Goal: Task Accomplishment & Management: Manage account settings

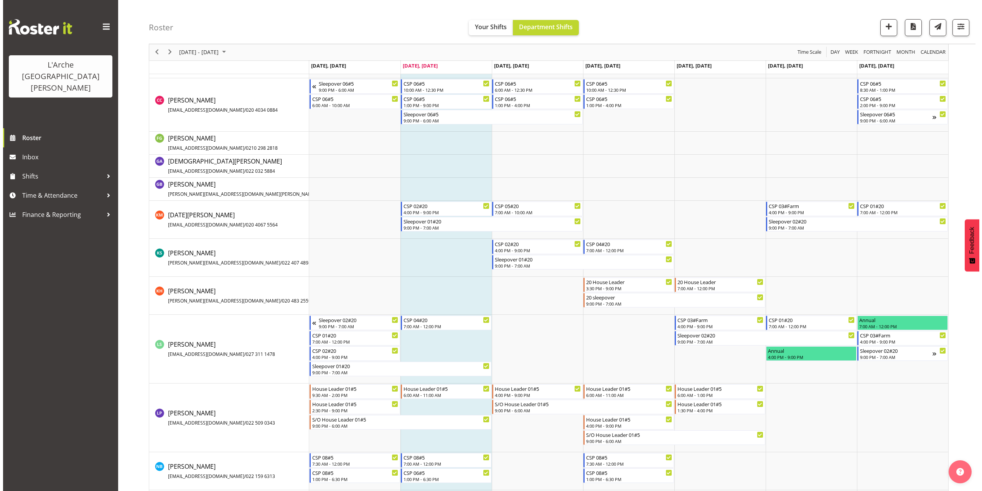
scroll to position [307, 0]
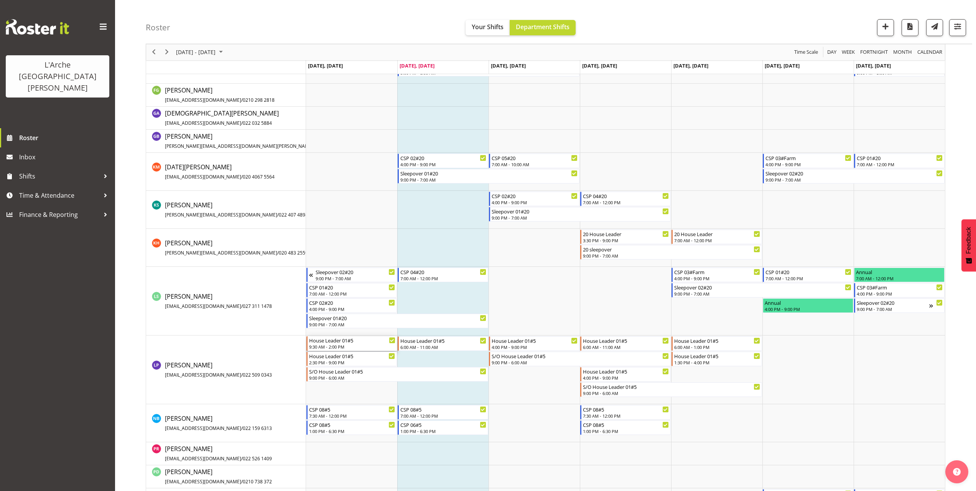
click at [340, 346] on div "9:30 AM - 2:00 PM" at bounding box center [352, 346] width 86 height 6
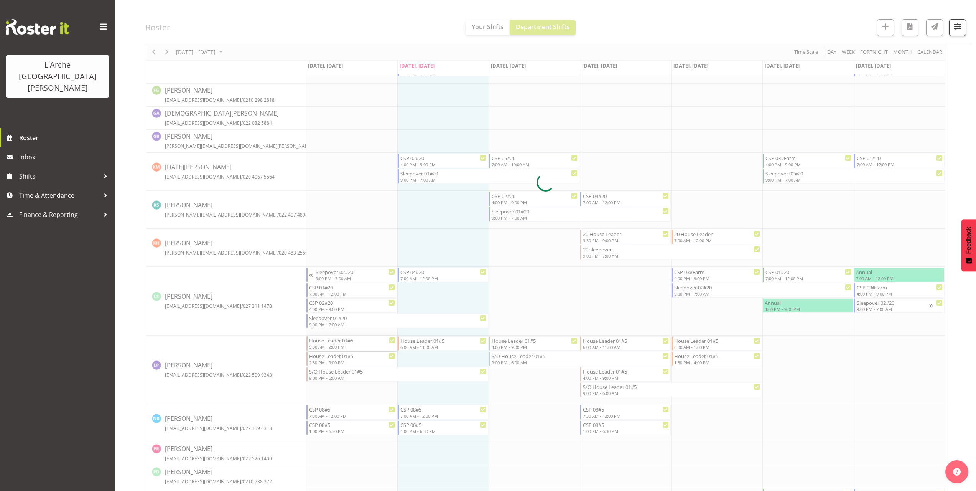
select select
select select "8"
select select "2025"
select select "9"
select select "30"
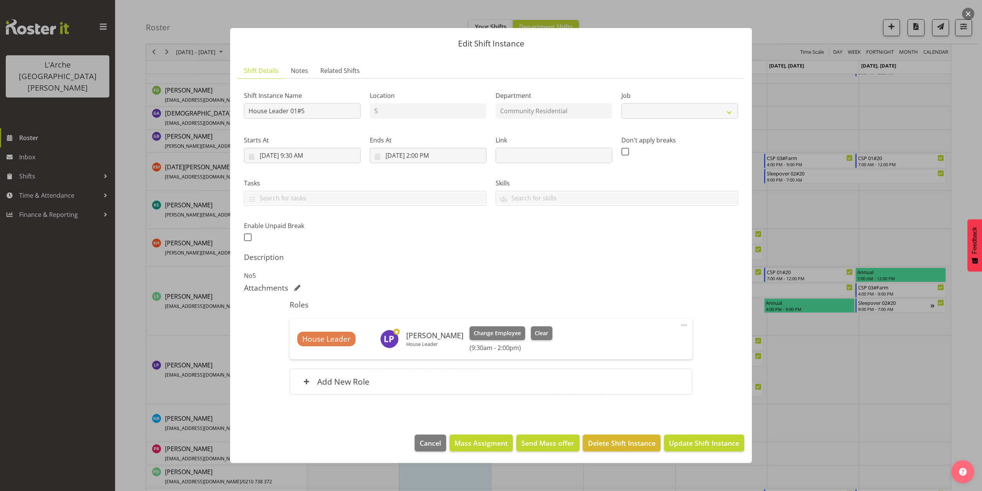
select select "1"
click at [305, 156] on input "[DATE] 9:30 AM" at bounding box center [302, 155] width 117 height 15
click at [301, 316] on select "00 01 02 03 04 05 06 07 08 09 10 11 12 13 14 15 16 17 18 19 20 21 22 23" at bounding box center [302, 318] width 17 height 15
select select "10"
click at [294, 311] on select "00 01 02 03 04 05 06 07 08 09 10 11 12 13 14 15 16 17 18 19 20 21 22 23" at bounding box center [302, 318] width 17 height 15
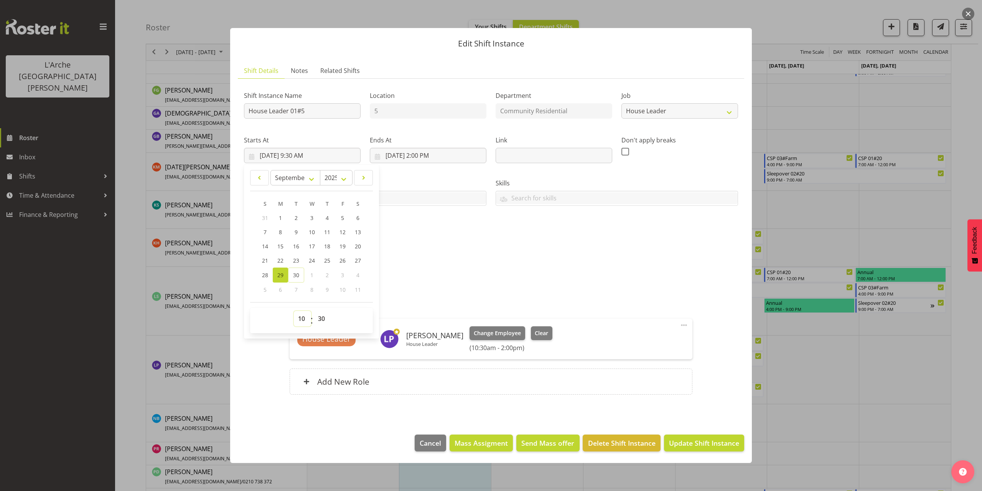
type input "[DATE] 10:30 AM"
click at [320, 319] on select "00 01 02 03 04 05 06 07 08 09 10 11 12 13 14 15 16 17 18 19 20 21 22 23 24 25 2…" at bounding box center [322, 318] width 17 height 15
select select "0"
click at [314, 311] on select "00 01 02 03 04 05 06 07 08 09 10 11 12 13 14 15 16 17 18 19 20 21 22 23 24 25 2…" at bounding box center [322, 318] width 17 height 15
type input "[DATE] 10:00 AM"
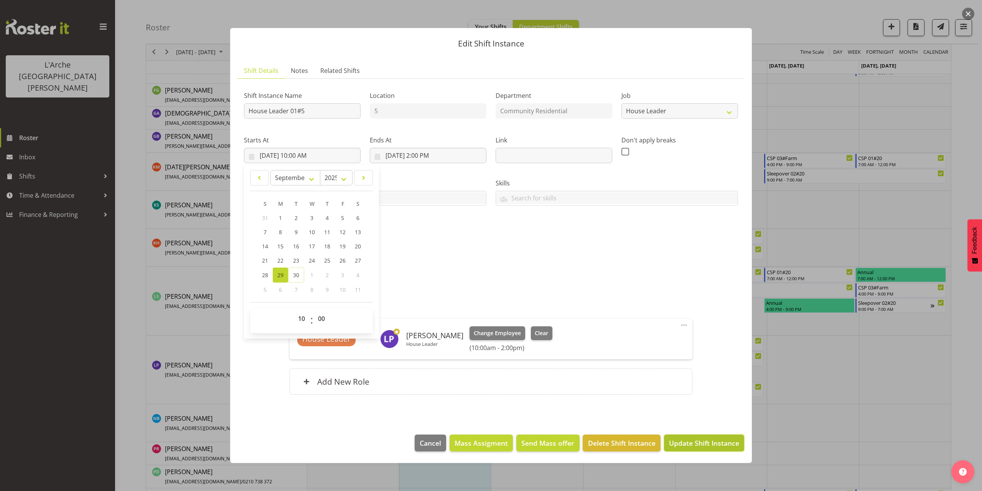
click at [702, 440] on span "Update Shift Instance" at bounding box center [704, 443] width 70 height 10
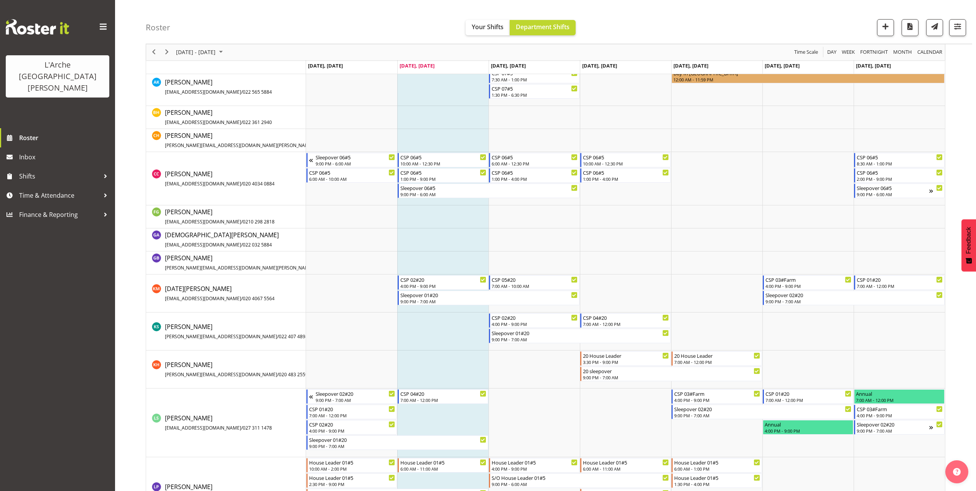
scroll to position [199, 0]
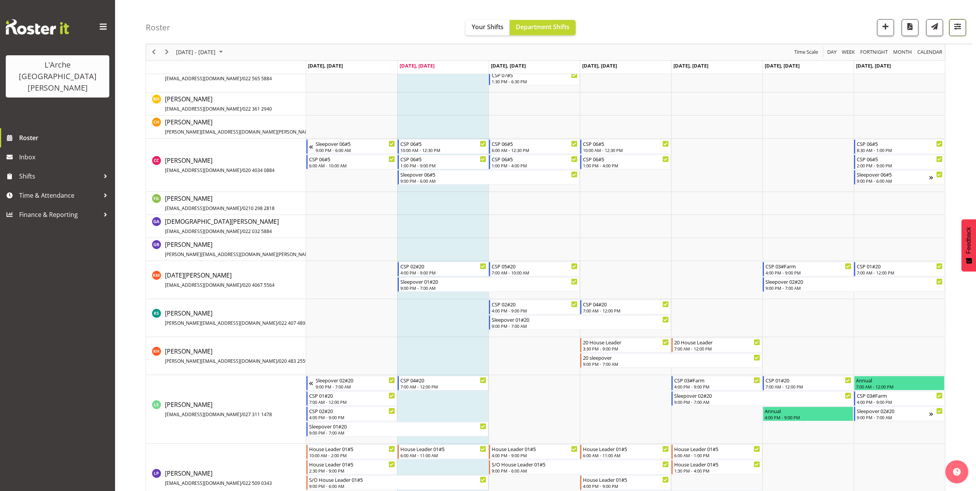
click at [959, 27] on span "button" at bounding box center [958, 26] width 10 height 10
click at [907, 53] on span "2 Locations" at bounding box center [909, 51] width 38 height 9
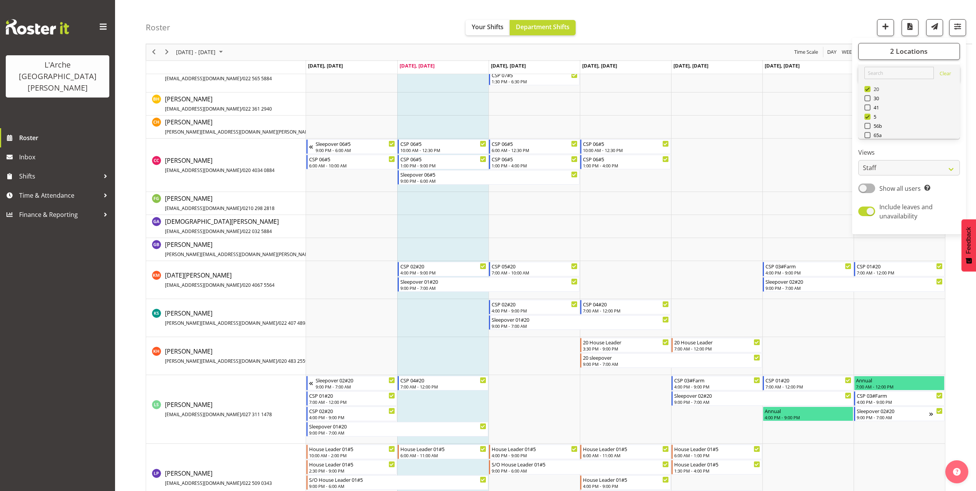
click at [878, 90] on span "20" at bounding box center [875, 89] width 9 height 6
click at [869, 90] on input "20" at bounding box center [866, 89] width 5 height 5
checkbox input "false"
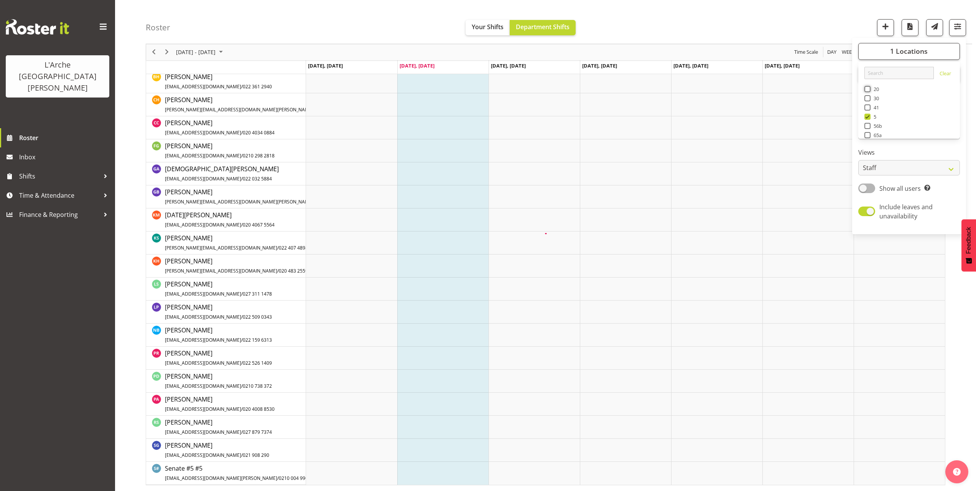
scroll to position [0, 0]
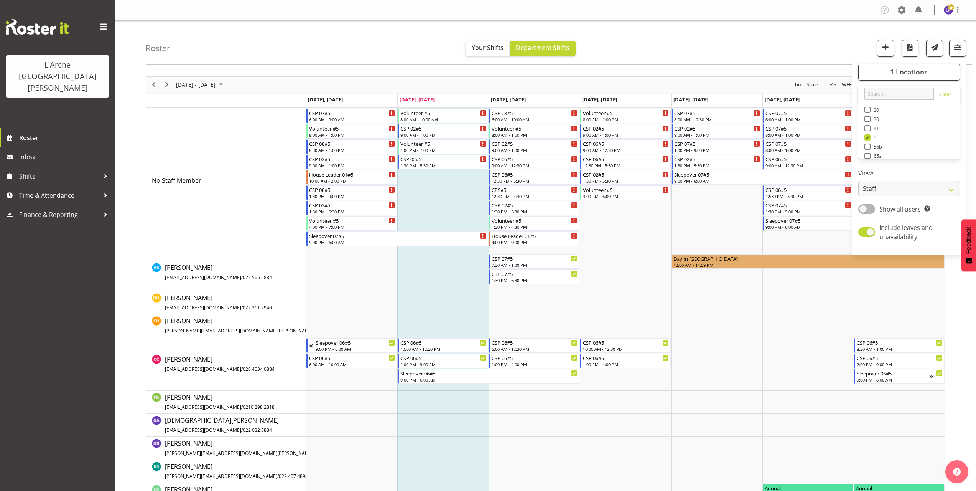
click at [702, 46] on div "Roster Your Shifts Department Shifts 1 Locations Clear 20 30 41 5 56b 65a 73 Ar…" at bounding box center [559, 43] width 826 height 44
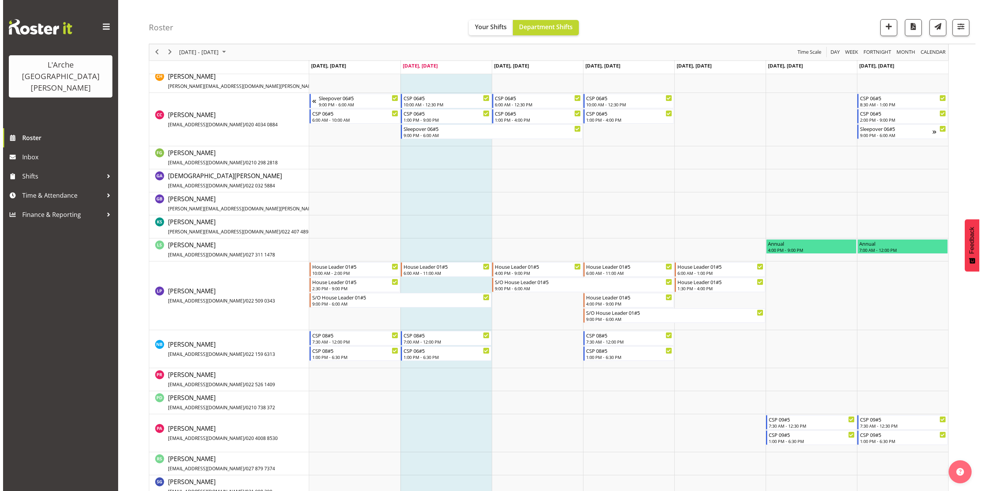
scroll to position [268, 0]
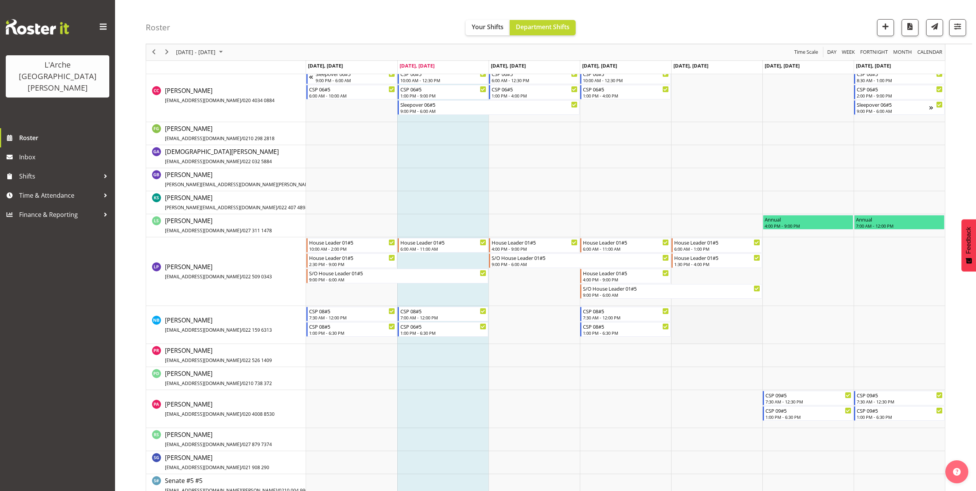
click at [678, 312] on td "Timeline Week of September 30, 2025" at bounding box center [716, 325] width 91 height 38
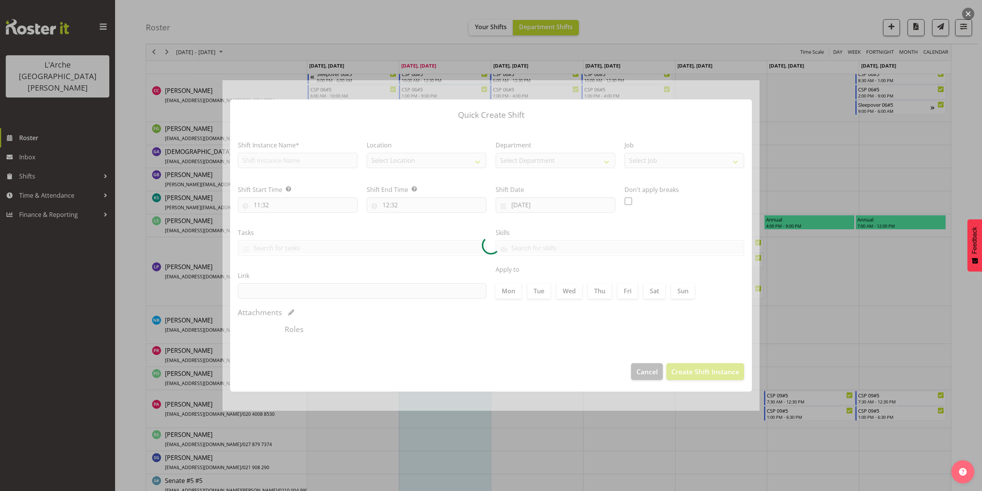
type input "[DATE]"
checkbox input "true"
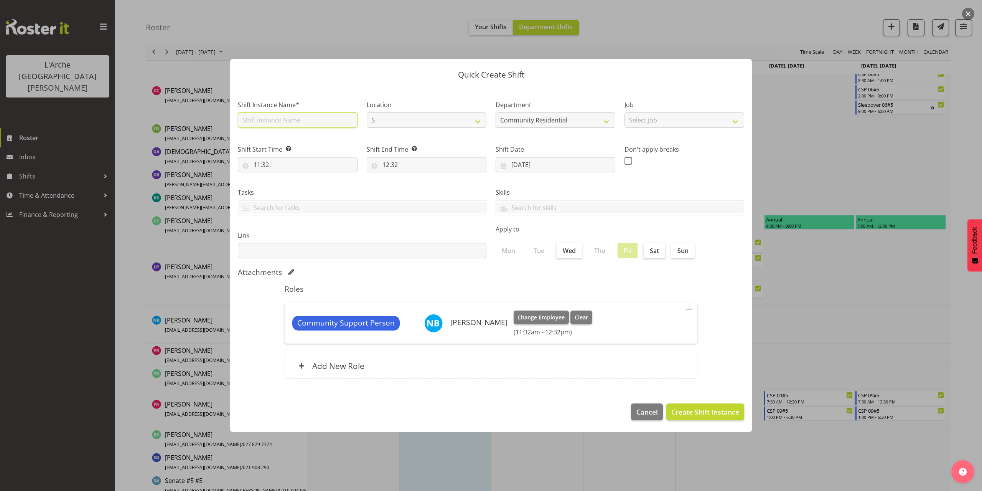
click at [273, 121] on input "text" at bounding box center [298, 119] width 120 height 15
type input "CSP 08#5"
click at [656, 119] on select "Select Job Accounts Admin Art Coordinator Community Leader Community Support Pe…" at bounding box center [684, 119] width 120 height 15
select select "2"
click at [624, 112] on select "Select Job Accounts Admin Art Coordinator Community Leader Community Support Pe…" at bounding box center [684, 119] width 120 height 15
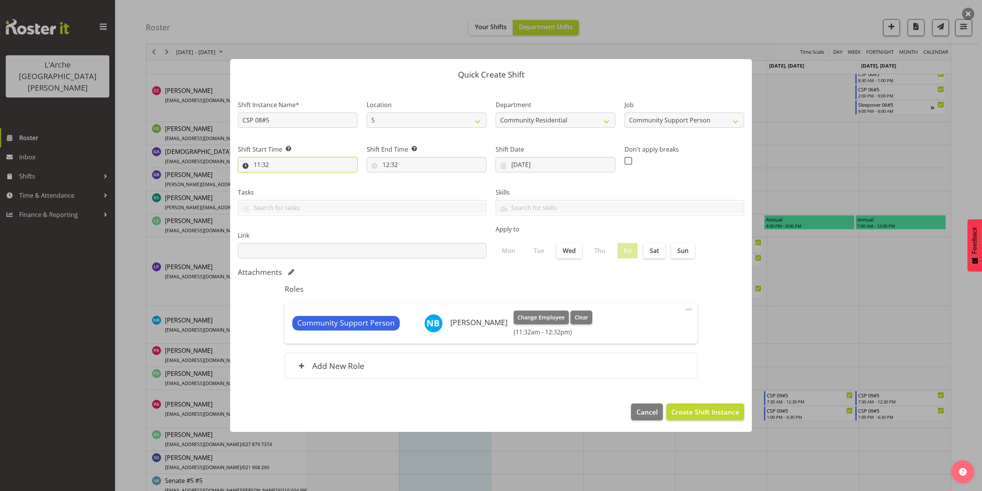
click at [268, 166] on input "11:32" at bounding box center [298, 164] width 120 height 15
click at [292, 186] on select "00 01 02 03 04 05 06 07 08 09 10 11 12 13 14 15 16 17 18 19 20 21 22 23" at bounding box center [290, 184] width 17 height 15
select select "16"
click at [282, 177] on select "00 01 02 03 04 05 06 07 08 09 10 11 12 13 14 15 16 17 18 19 20 21 22 23" at bounding box center [290, 184] width 17 height 15
type input "16:32"
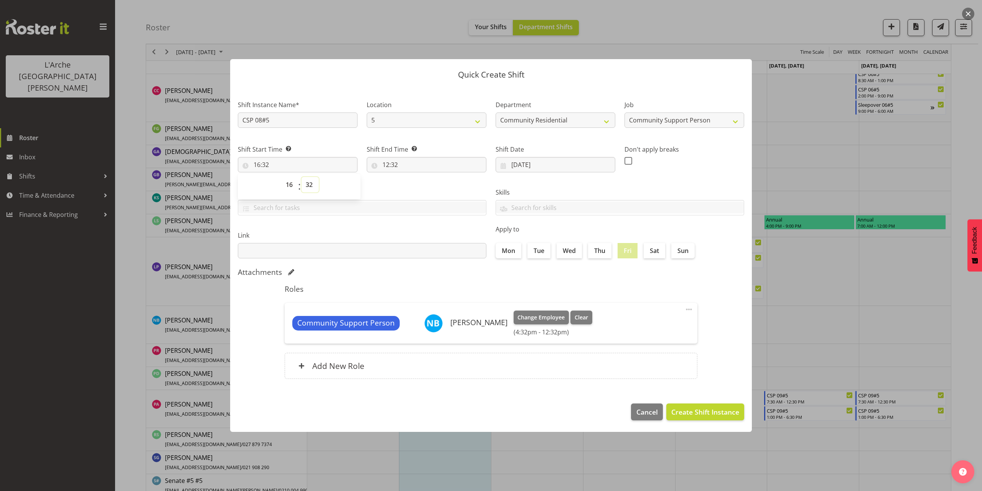
click at [311, 185] on select "00 01 02 03 04 05 06 07 08 09 10 11 12 13 14 15 16 17 18 19 20 21 22 23 24 25 2…" at bounding box center [309, 184] width 17 height 15
select select "0"
click at [301, 177] on select "00 01 02 03 04 05 06 07 08 09 10 11 12 13 14 15 16 17 18 19 20 21 22 23 24 25 2…" at bounding box center [309, 184] width 17 height 15
type input "16:00"
click at [391, 165] on input "12:32" at bounding box center [427, 164] width 120 height 15
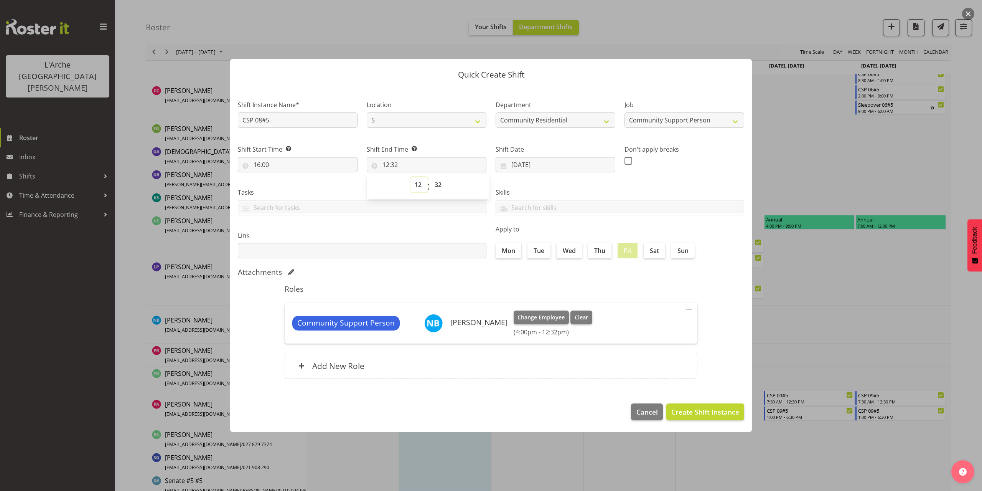
click at [415, 184] on select "00 01 02 03 04 05 06 07 08 09 10 11 12 13 14 15 16 17 18 19 20 21 22 23" at bounding box center [418, 184] width 17 height 15
select select "21"
click at [410, 177] on select "00 01 02 03 04 05 06 07 08 09 10 11 12 13 14 15 16 17 18 19 20 21 22 23" at bounding box center [418, 184] width 17 height 15
type input "21:32"
click at [437, 188] on select "00 01 02 03 04 05 06 07 08 09 10 11 12 13 14 15 16 17 18 19 20 21 22 23 24 25 2…" at bounding box center [438, 184] width 17 height 15
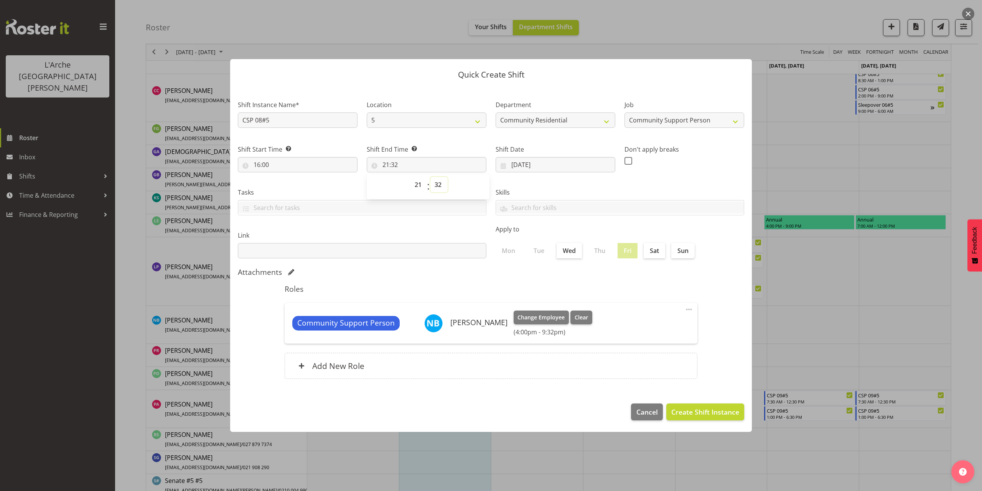
select select "0"
click at [430, 177] on select "00 01 02 03 04 05 06 07 08 09 10 11 12 13 14 15 16 17 18 19 20 21 22 23 24 25 2…" at bounding box center [438, 184] width 17 height 15
type input "21:00"
click at [725, 406] on button "Create Shift Instance" at bounding box center [705, 411] width 78 height 17
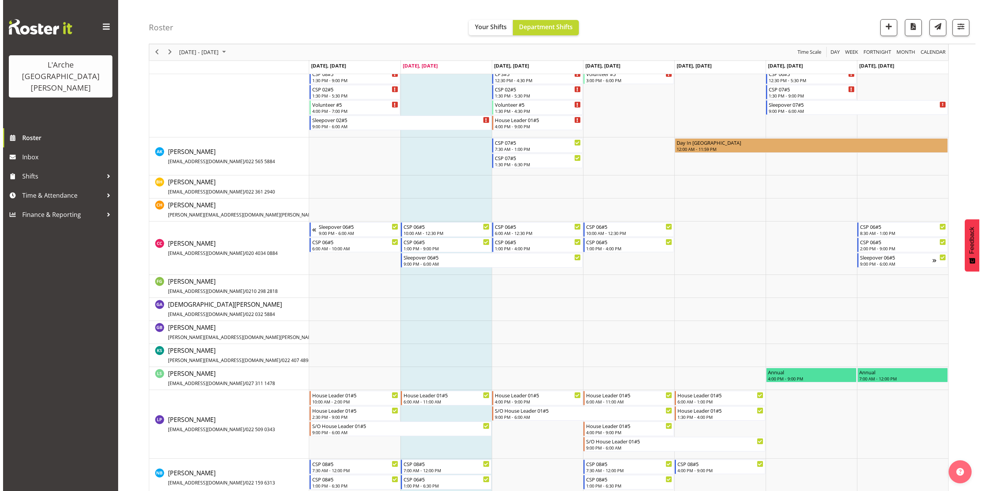
scroll to position [281, 0]
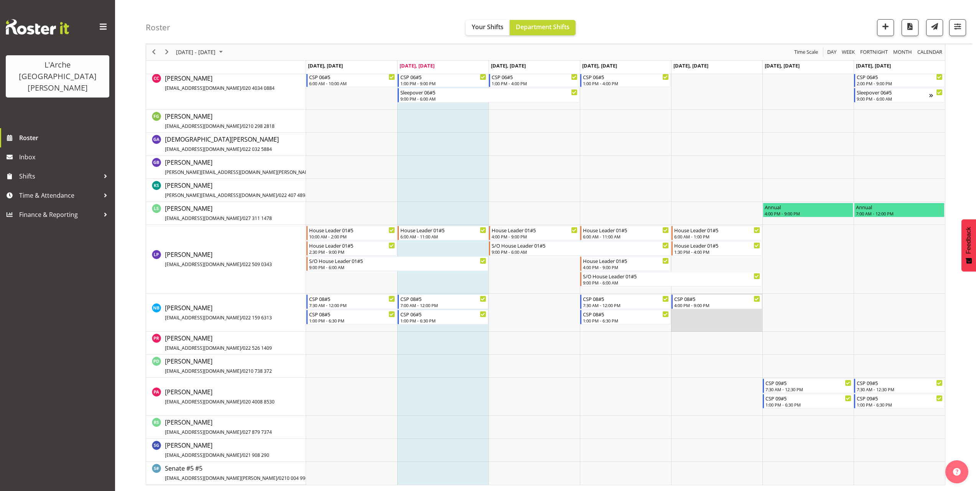
click at [680, 313] on td "Timeline Week of September 30, 2025" at bounding box center [716, 312] width 91 height 38
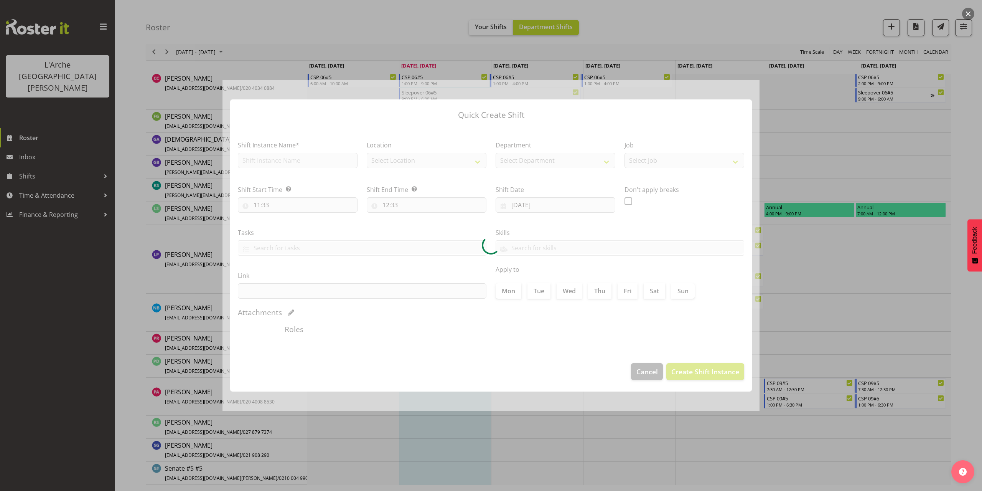
type input "[DATE]"
checkbox input "true"
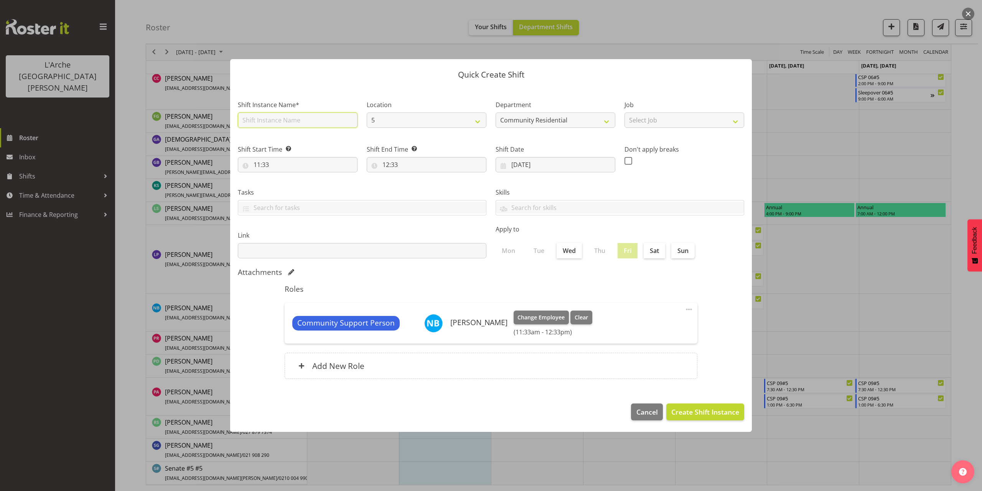
click at [273, 124] on input "text" at bounding box center [298, 119] width 120 height 15
click at [279, 119] on input "Sleepover 07#5" at bounding box center [298, 119] width 120 height 15
type input "Sleepover 08#5"
click at [686, 409] on span "Create Shift Instance" at bounding box center [705, 412] width 68 height 10
click at [264, 163] on input "11:33" at bounding box center [298, 164] width 120 height 15
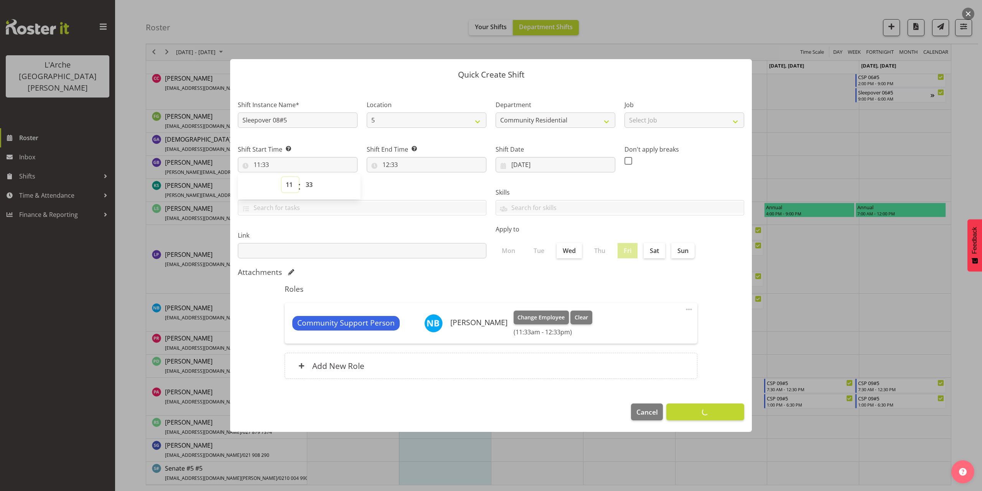
click at [291, 184] on select "00 01 02 03 04 05 06 07 08 09 10 11 12 13 14 15 16 17 18 19 20 21 22 23" at bounding box center [290, 184] width 17 height 15
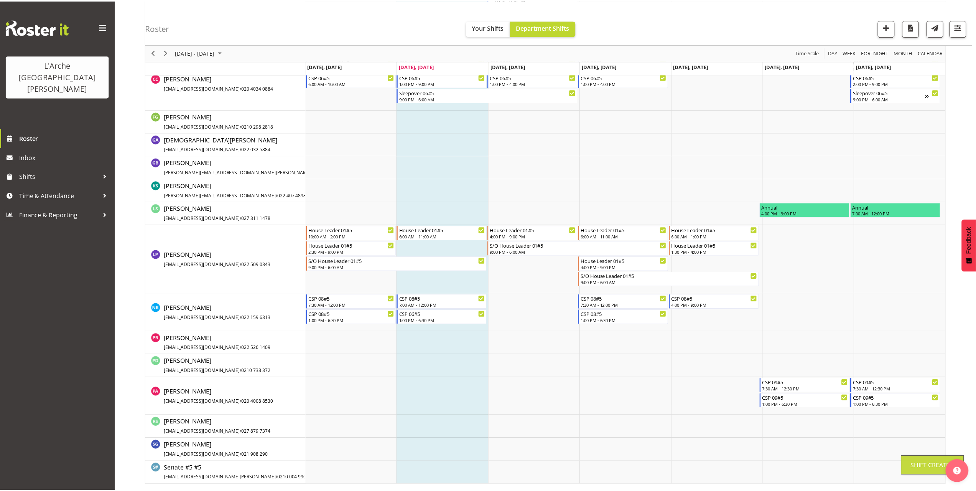
scroll to position [38, 0]
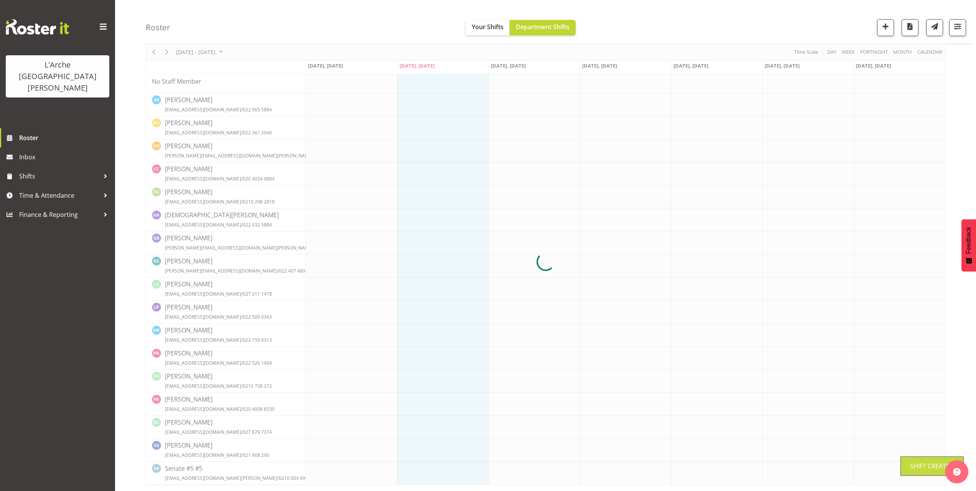
click at [283, 391] on div at bounding box center [546, 262] width 800 height 446
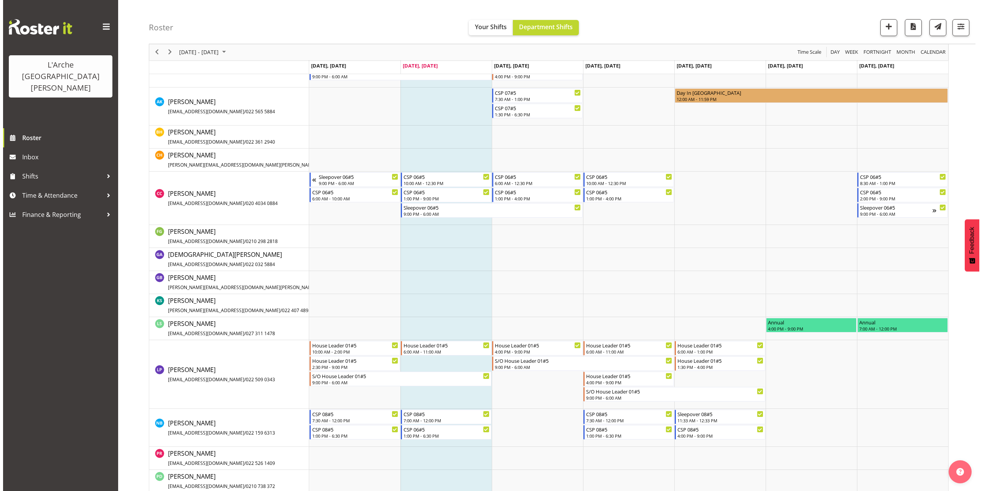
scroll to position [281, 0]
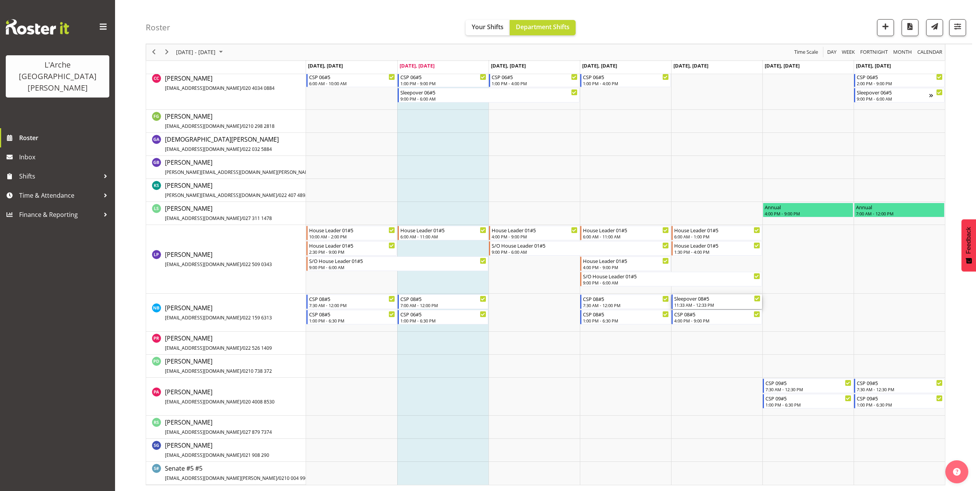
click at [691, 305] on div "11:33 AM - 12:33 PM" at bounding box center [717, 304] width 86 height 6
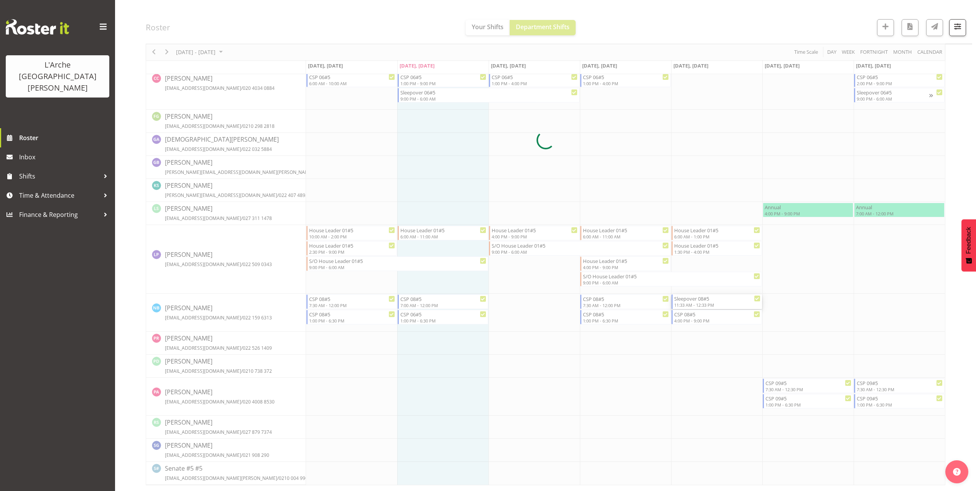
select select "9"
select select "2025"
select select "11"
select select "33"
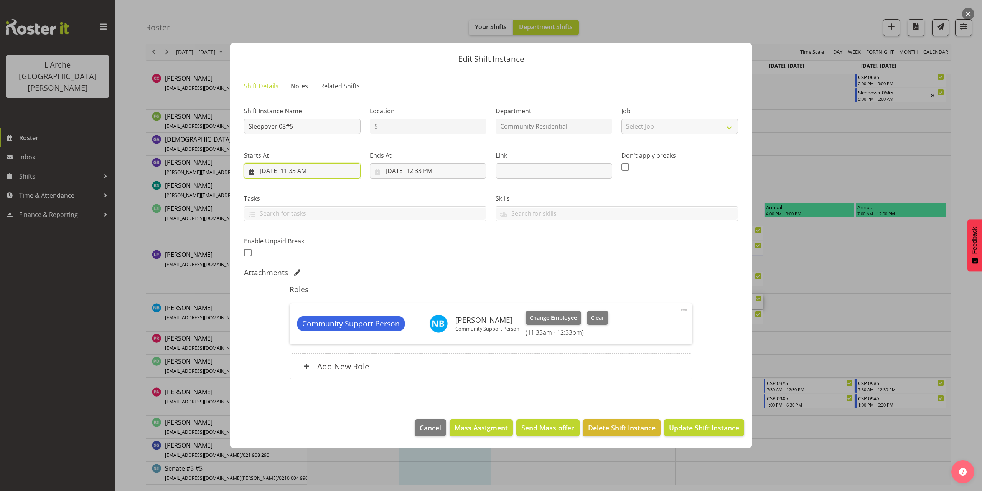
click at [309, 170] on input "[DATE] 11:33 AM" at bounding box center [302, 170] width 117 height 15
click at [303, 331] on select "00 01 02 03 04 05 06 07 08 09 10 11 12 13 14 15 16 17 18 19 20 21 22 23" at bounding box center [302, 333] width 17 height 15
select select "21"
click at [294, 326] on select "00 01 02 03 04 05 06 07 08 09 10 11 12 13 14 15 16 17 18 19 20 21 22 23" at bounding box center [302, 333] width 17 height 15
type input "[DATE] 9:33 PM"
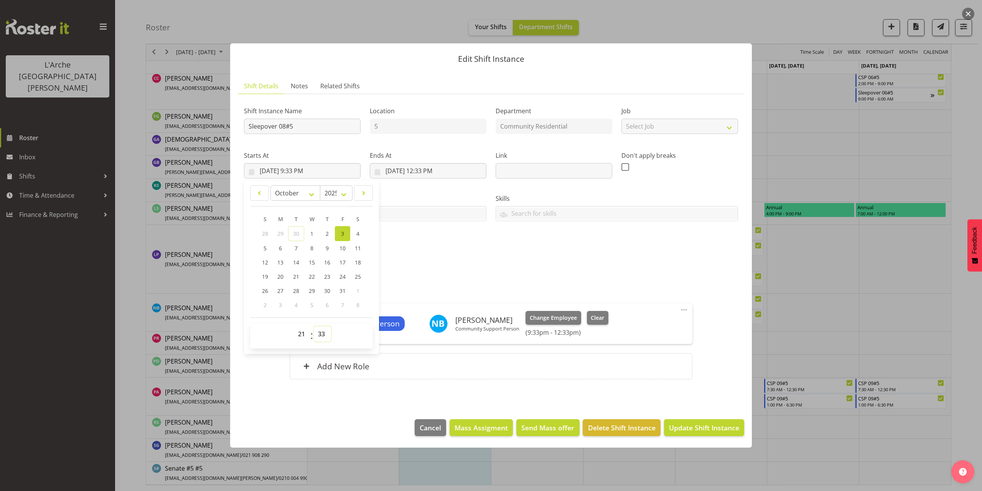
click at [322, 329] on select "00 01 02 03 04 05 06 07 08 09 10 11 12 13 14 15 16 17 18 19 20 21 22 23 24 25 2…" at bounding box center [322, 333] width 17 height 15
select select "0"
click at [314, 326] on select "00 01 02 03 04 05 06 07 08 09 10 11 12 13 14 15 16 17 18 19 20 21 22 23 24 25 2…" at bounding box center [322, 333] width 17 height 15
type input "[DATE] 9:00 PM"
click at [440, 172] on input "[DATE] 12:33 PM" at bounding box center [428, 170] width 117 height 15
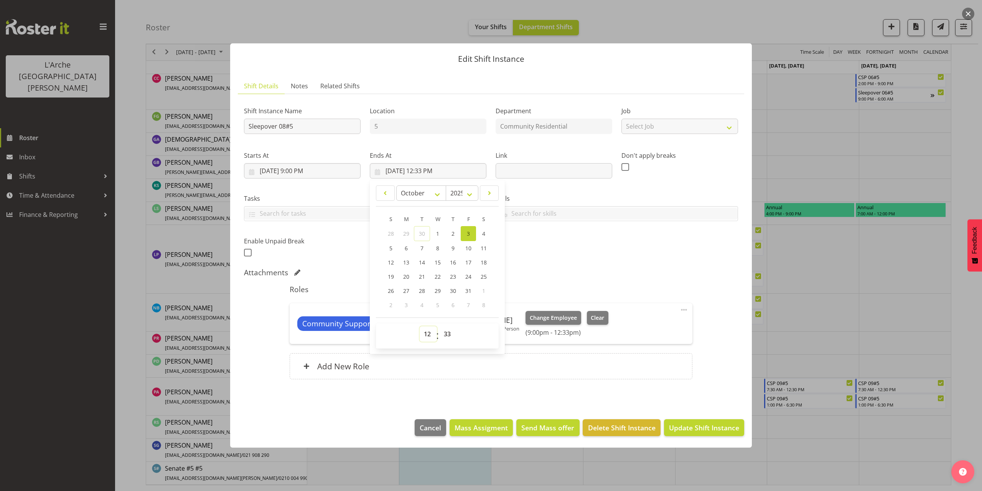
click at [428, 334] on select "00 01 02 03 04 05 06 07 08 09 10 11 12 13 14 15 16 17 18 19 20 21 22 23" at bounding box center [428, 333] width 17 height 15
select select "6"
click at [420, 326] on select "00 01 02 03 04 05 06 07 08 09 10 11 12 13 14 15 16 17 18 19 20 21 22 23" at bounding box center [428, 333] width 17 height 15
type input "[DATE] 6:33 AM"
click at [448, 334] on select "00 01 02 03 04 05 06 07 08 09 10 11 12 13 14 15 16 17 18 19 20 21 22 23 24 25 2…" at bounding box center [448, 333] width 17 height 15
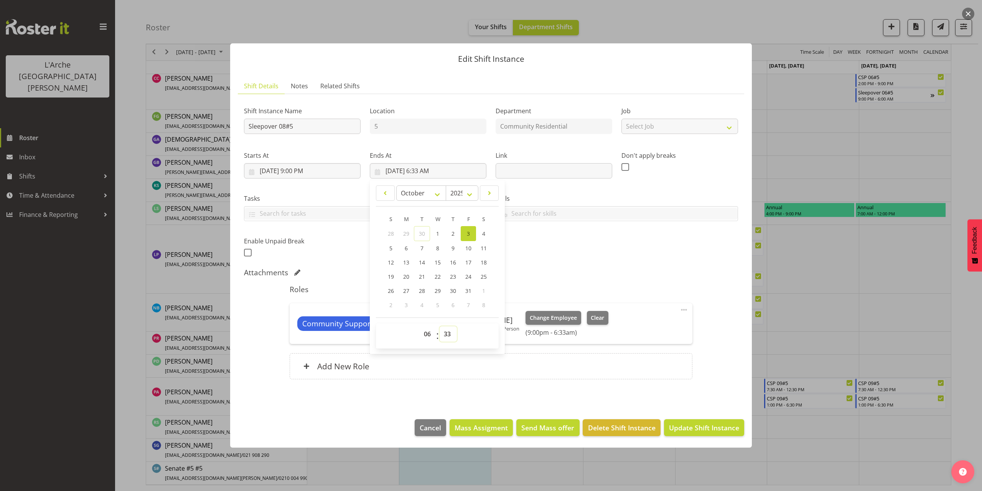
select select "0"
click at [440, 326] on select "00 01 02 03 04 05 06 07 08 09 10 11 12 13 14 15 16 17 18 19 20 21 22 23 24 25 2…" at bounding box center [448, 333] width 17 height 15
type input "[DATE] 6:00 AM"
click at [704, 425] on span "Update Shift Instance" at bounding box center [704, 427] width 70 height 10
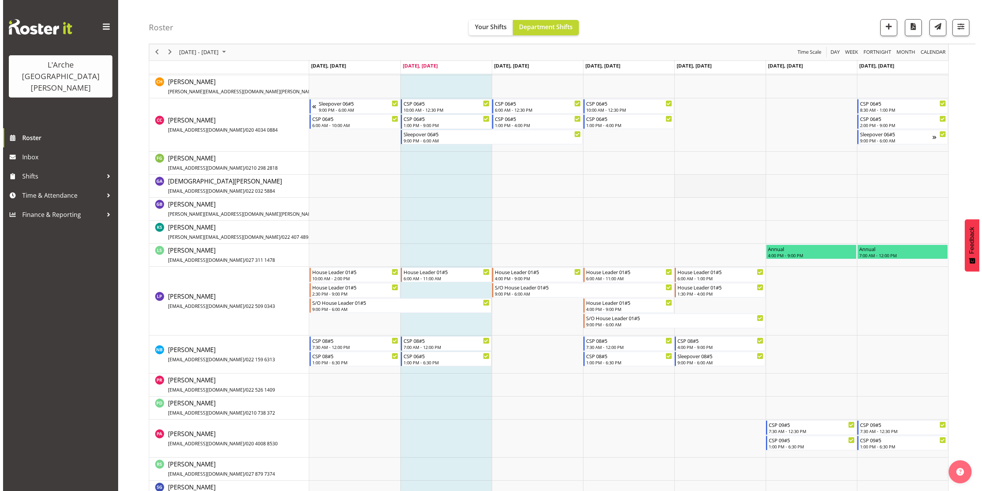
scroll to position [268, 0]
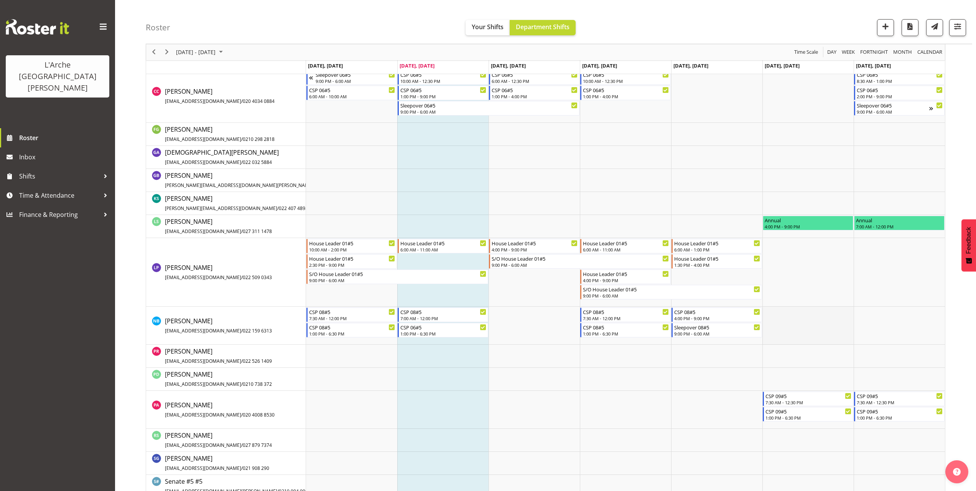
click at [770, 311] on td "Timeline Week of September 30, 2025" at bounding box center [807, 325] width 91 height 38
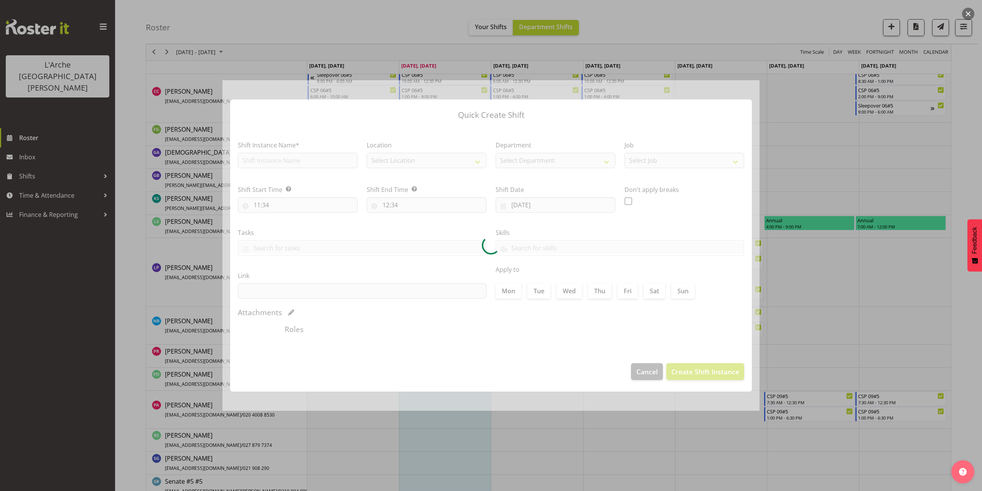
type input "[DATE]"
checkbox input "true"
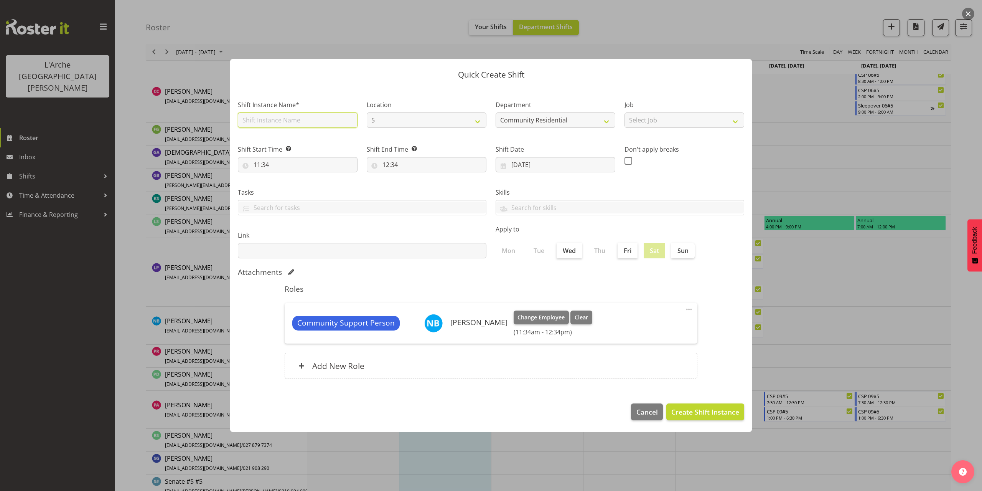
click at [289, 121] on input "text" at bounding box center [298, 119] width 120 height 15
type input "CSP 08#5"
click at [645, 123] on select "Select Job Accounts Admin Art Coordinator Community Leader Community Support Pe…" at bounding box center [684, 119] width 120 height 15
select select "2"
click at [624, 112] on select "Select Job Accounts Admin Art Coordinator Community Leader Community Support Pe…" at bounding box center [684, 119] width 120 height 15
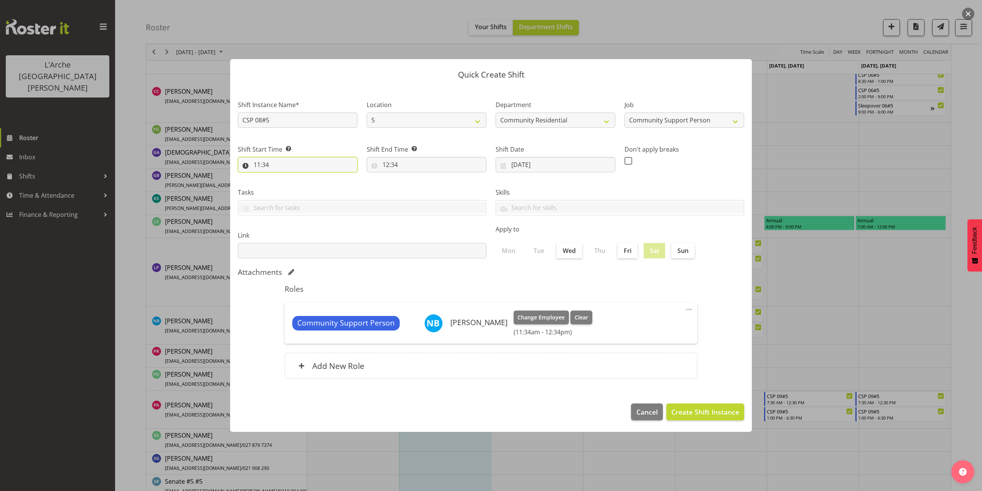
click at [260, 164] on input "11:34" at bounding box center [298, 164] width 120 height 15
click at [287, 184] on select "00 01 02 03 04 05 06 07 08 09 10 11 12 13 14 15 16 17 18 19 20 21 22 23" at bounding box center [290, 184] width 17 height 15
select select "6"
click at [282, 177] on select "00 01 02 03 04 05 06 07 08 09 10 11 12 13 14 15 16 17 18 19 20 21 22 23" at bounding box center [290, 184] width 17 height 15
type input "06:34"
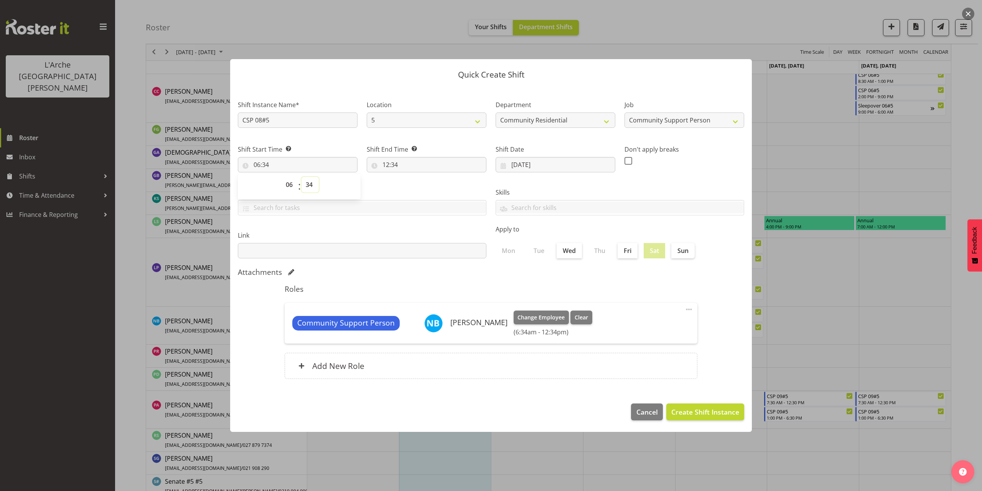
click at [308, 186] on select "00 01 02 03 04 05 06 07 08 09 10 11 12 13 14 15 16 17 18 19 20 21 22 23 24 25 2…" at bounding box center [309, 184] width 17 height 15
select select "0"
click at [301, 177] on select "00 01 02 03 04 05 06 07 08 09 10 11 12 13 14 15 16 17 18 19 20 21 22 23 24 25 2…" at bounding box center [309, 184] width 17 height 15
type input "06:00"
click at [395, 165] on input "12:34" at bounding box center [427, 164] width 120 height 15
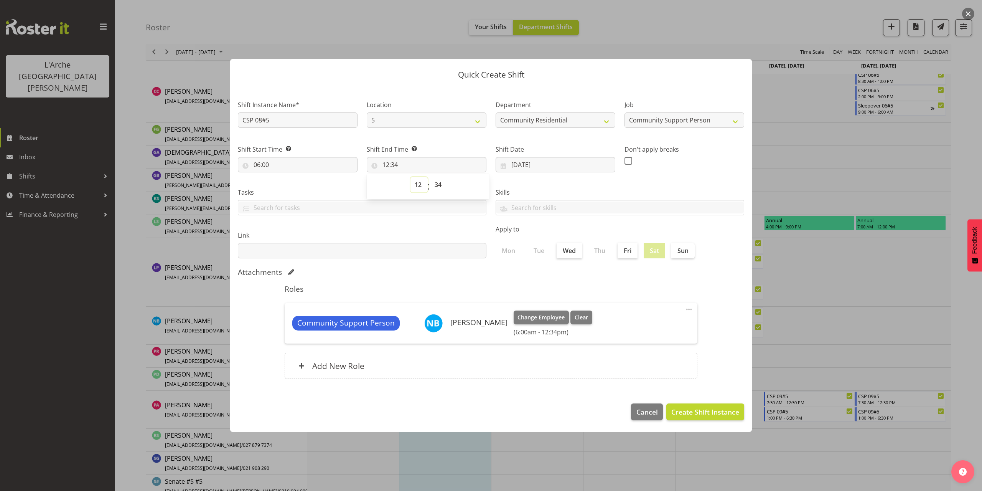
click at [417, 184] on select "00 01 02 03 04 05 06 07 08 09 10 11 12 13 14 15 16 17 18 19 20 21 22 23" at bounding box center [418, 184] width 17 height 15
select select "13"
click at [410, 177] on select "00 01 02 03 04 05 06 07 08 09 10 11 12 13 14 15 16 17 18 19 20 21 22 23" at bounding box center [418, 184] width 17 height 15
type input "13:34"
click at [435, 185] on select "00 01 02 03 04 05 06 07 08 09 10 11 12 13 14 15 16 17 18 19 20 21 22 23 24 25 2…" at bounding box center [438, 184] width 17 height 15
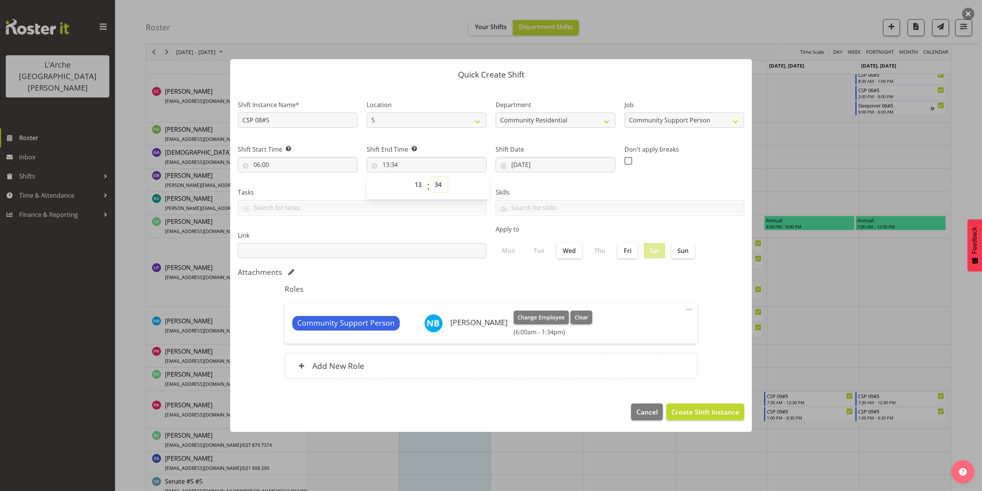
select select "0"
click at [430, 177] on select "00 01 02 03 04 05 06 07 08 09 10 11 12 13 14 15 16 17 18 19 20 21 22 23 24 25 2…" at bounding box center [438, 184] width 17 height 15
type input "13:00"
click at [700, 408] on span "Create Shift Instance" at bounding box center [705, 412] width 68 height 10
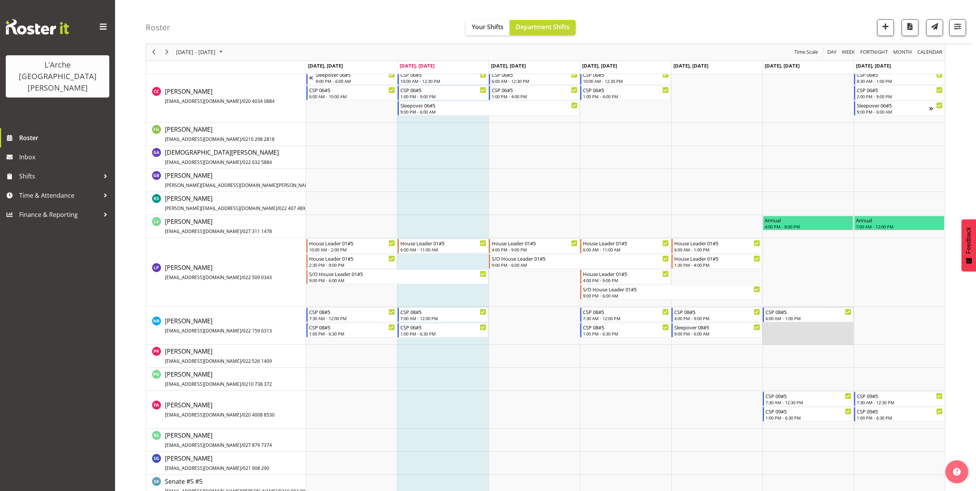
click at [779, 331] on td "Timeline Week of September 30, 2025" at bounding box center [807, 325] width 91 height 38
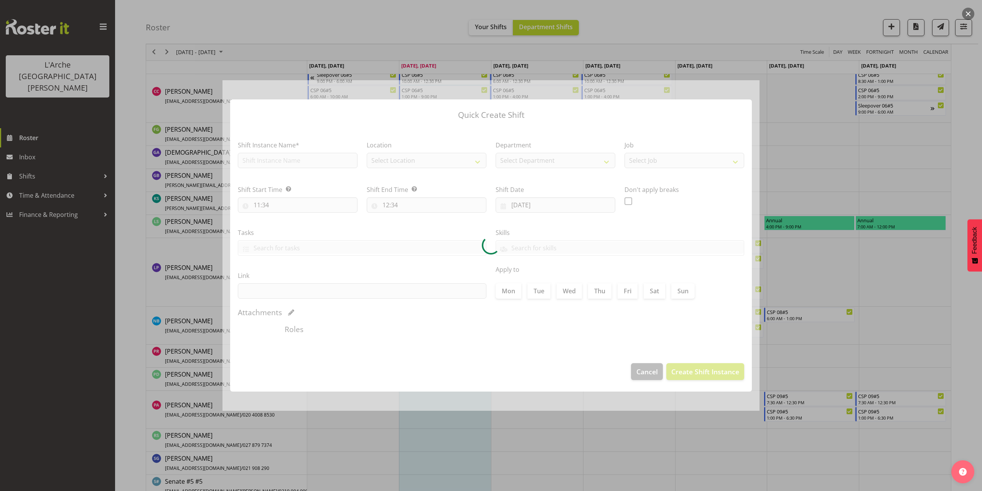
type input "[DATE]"
checkbox input "true"
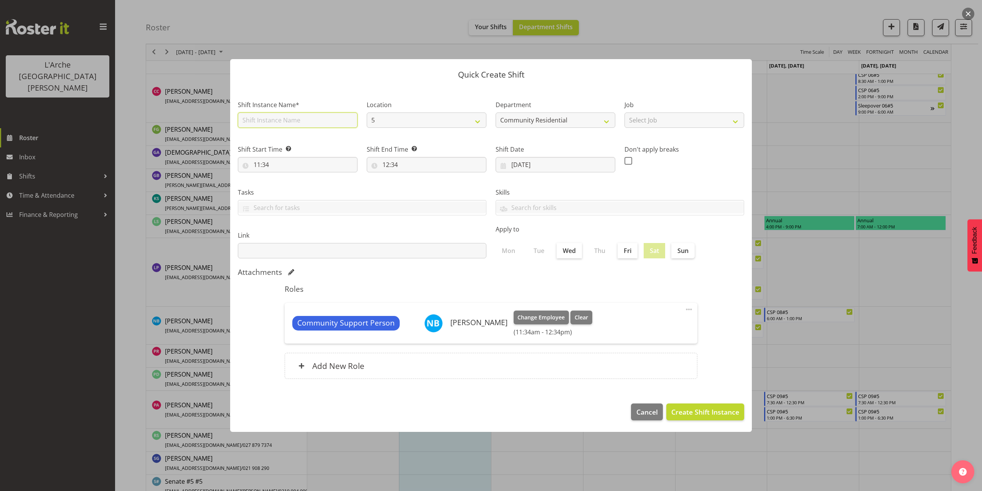
click at [272, 122] on input "text" at bounding box center [298, 119] width 120 height 15
type input "CSP 08#5"
click at [685, 127] on select "Select Job Accounts Admin Art Coordinator Community Leader Community Support Pe…" at bounding box center [684, 119] width 120 height 15
select select "2"
click at [624, 112] on select "Select Job Accounts Admin Art Coordinator Community Leader Community Support Pe…" at bounding box center [684, 119] width 120 height 15
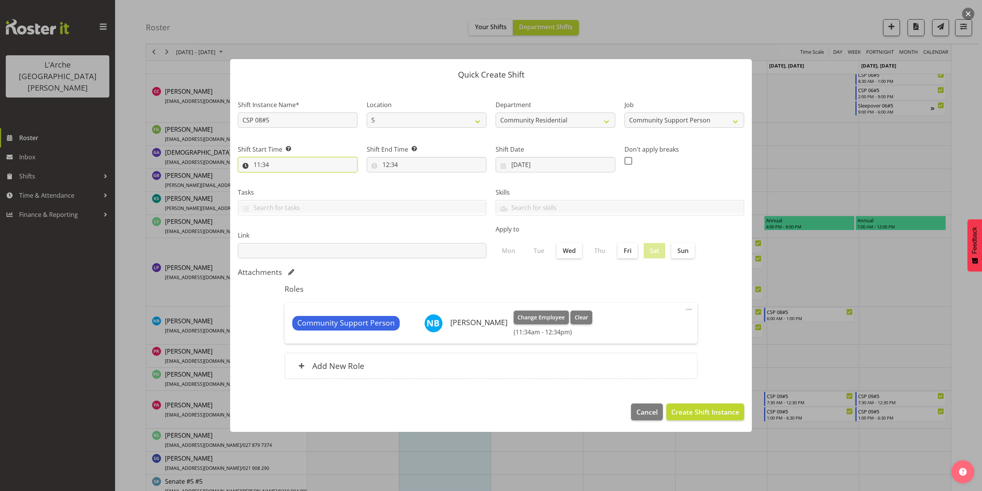
click at [263, 161] on input "11:34" at bounding box center [298, 164] width 120 height 15
click at [289, 184] on select "00 01 02 03 04 05 06 07 08 09 10 11 12 13 14 15 16 17 18 19 20 21 22 23" at bounding box center [290, 184] width 17 height 15
select select "14"
click at [282, 177] on select "00 01 02 03 04 05 06 07 08 09 10 11 12 13 14 15 16 17 18 19 20 21 22 23" at bounding box center [290, 184] width 17 height 15
type input "14:34"
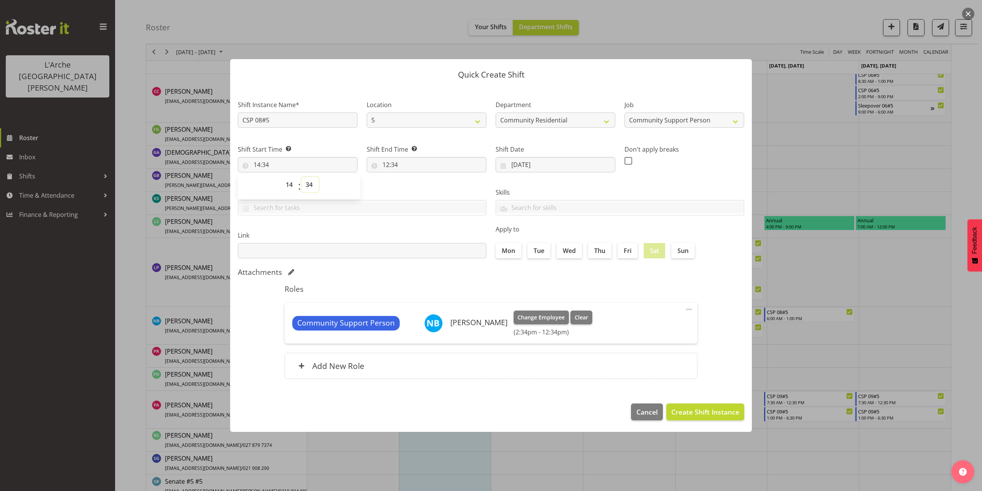
click at [310, 186] on select "00 01 02 03 04 05 06 07 08 09 10 11 12 13 14 15 16 17 18 19 20 21 22 23 24 25 2…" at bounding box center [309, 184] width 17 height 15
select select "0"
click at [301, 177] on select "00 01 02 03 04 05 06 07 08 09 10 11 12 13 14 15 16 17 18 19 20 21 22 23 24 25 2…" at bounding box center [309, 184] width 17 height 15
type input "14:00"
click at [393, 164] on input "12:34" at bounding box center [427, 164] width 120 height 15
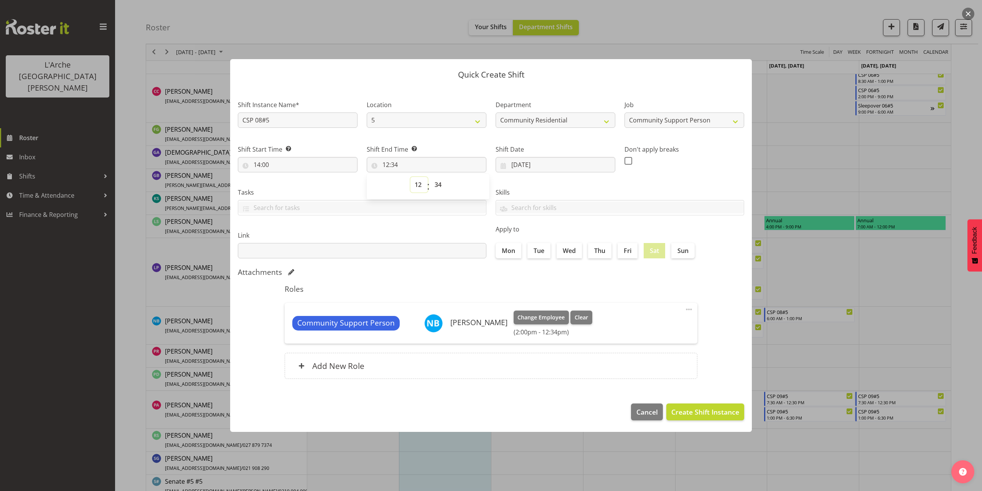
click at [418, 185] on select "00 01 02 03 04 05 06 07 08 09 10 11 12 13 14 15 16 17 18 19 20 21 22 23" at bounding box center [418, 184] width 17 height 15
select select "18"
click at [410, 177] on select "00 01 02 03 04 05 06 07 08 09 10 11 12 13 14 15 16 17 18 19 20 21 22 23" at bounding box center [418, 184] width 17 height 15
type input "18:34"
click at [441, 185] on select "00 01 02 03 04 05 06 07 08 09 10 11 12 13 14 15 16 17 18 19 20 21 22 23 24 25 2…" at bounding box center [438, 184] width 17 height 15
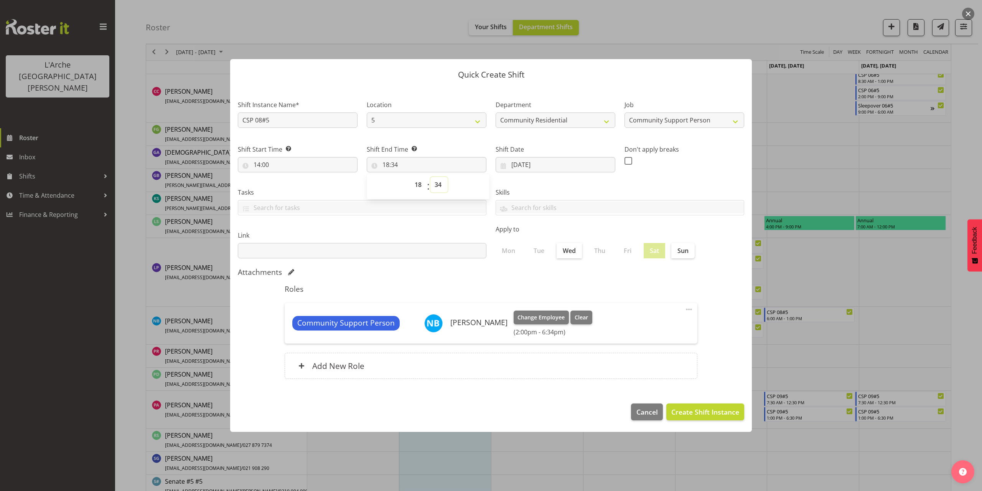
select select "30"
click at [430, 177] on select "00 01 02 03 04 05 06 07 08 09 10 11 12 13 14 15 16 17 18 19 20 21 22 23 24 25 2…" at bounding box center [438, 184] width 17 height 15
type input "18:30"
click at [706, 409] on span "Create Shift Instance" at bounding box center [705, 412] width 68 height 10
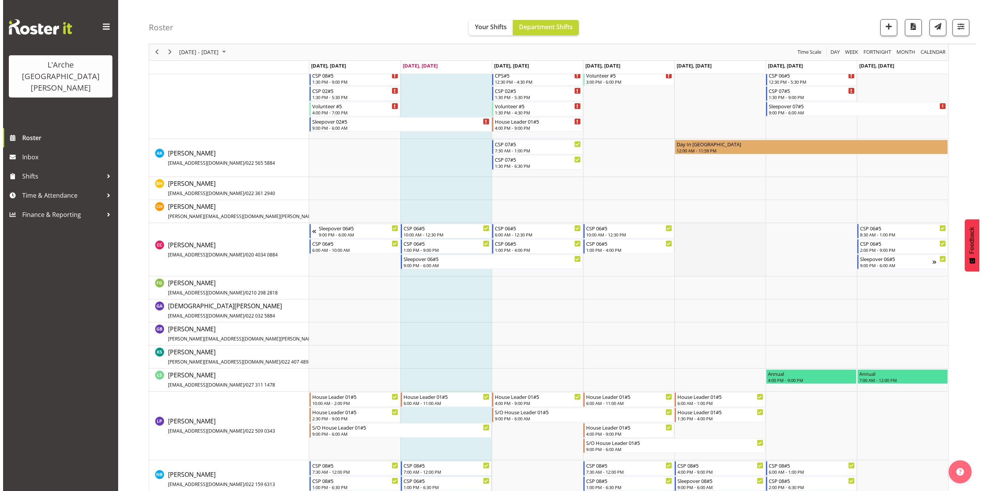
scroll to position [76, 0]
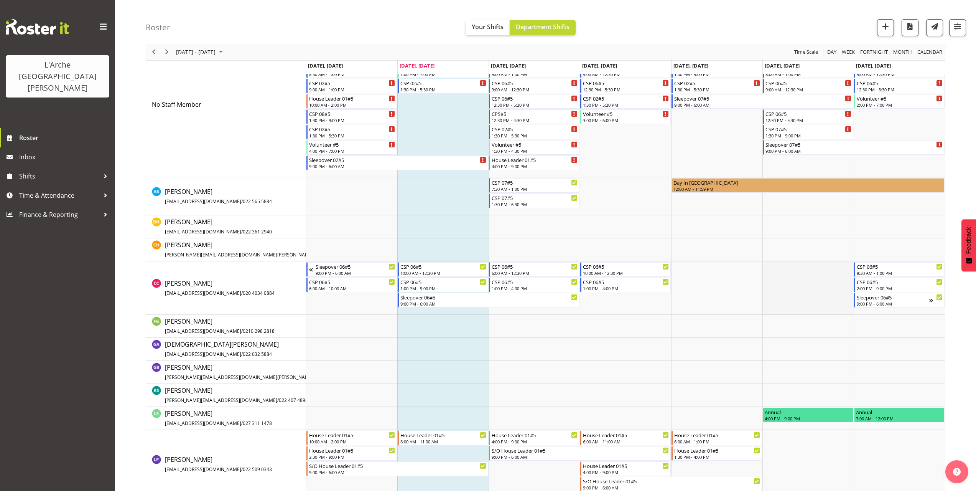
click at [772, 287] on td "Timeline Week of September 30, 2025" at bounding box center [807, 287] width 91 height 53
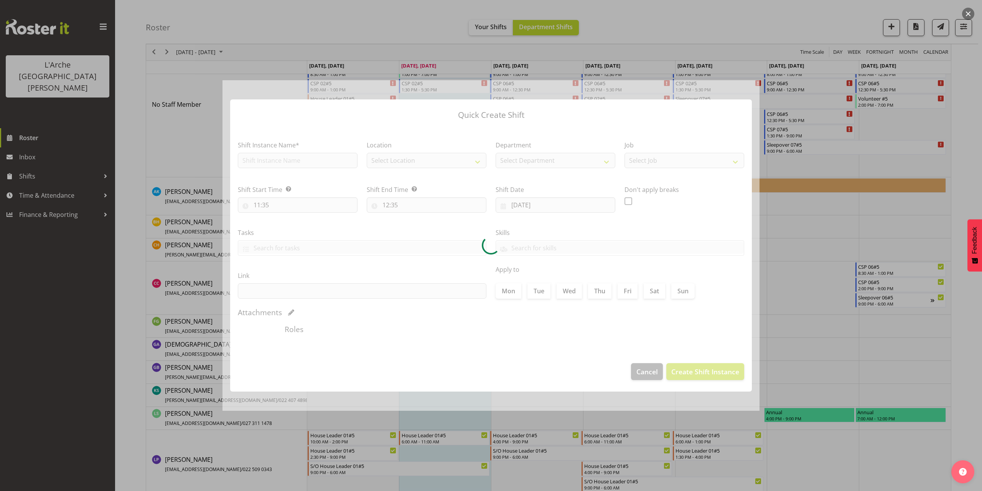
type input "[DATE]"
checkbox input "true"
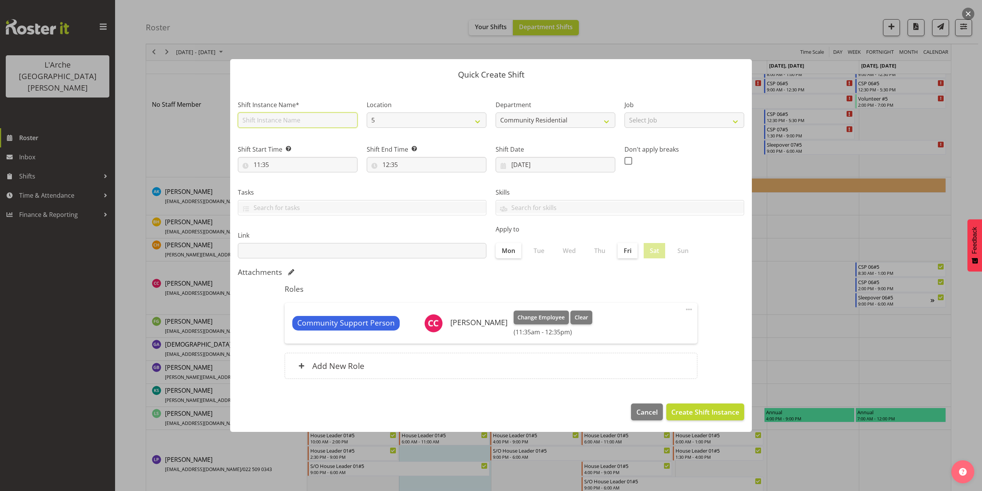
click at [272, 122] on input "text" at bounding box center [298, 119] width 120 height 15
type input "CSP 06#5"
click at [649, 123] on select "Select Job Accounts Admin Art Coordinator Community Leader Community Support Pe…" at bounding box center [684, 119] width 120 height 15
select select "2"
click at [624, 112] on select "Select Job Accounts Admin Art Coordinator Community Leader Community Support Pe…" at bounding box center [684, 119] width 120 height 15
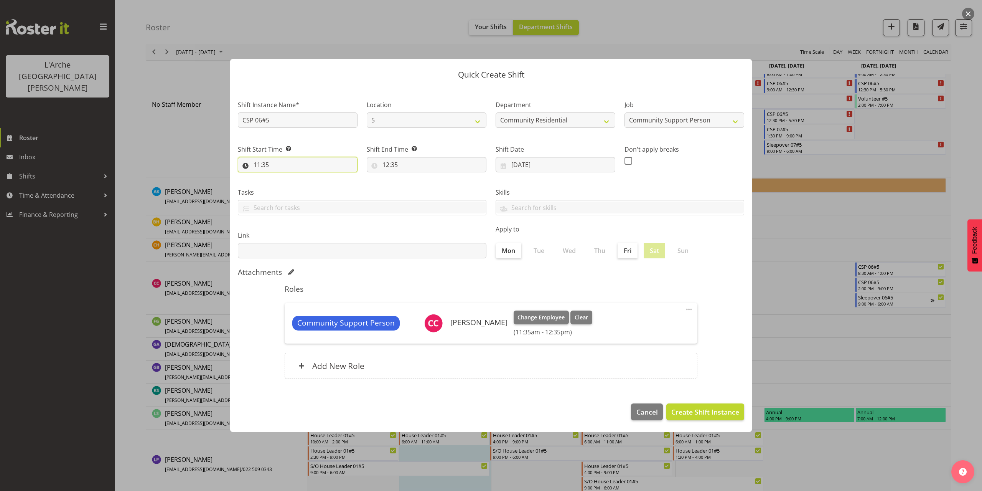
click at [268, 166] on input "11:35" at bounding box center [298, 164] width 120 height 15
click at [286, 185] on select "00 01 02 03 04 05 06 07 08 09 10 11 12 13 14 15 16 17 18 19 20 21 22 23" at bounding box center [290, 184] width 17 height 15
select select "6"
click at [282, 177] on select "00 01 02 03 04 05 06 07 08 09 10 11 12 13 14 15 16 17 18 19 20 21 22 23" at bounding box center [290, 184] width 17 height 15
type input "06:35"
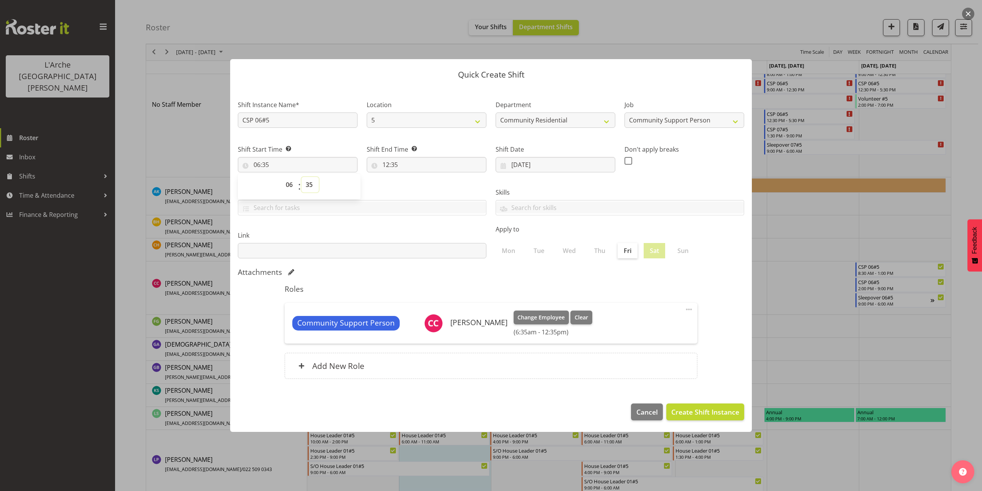
click at [309, 183] on select "00 01 02 03 04 05 06 07 08 09 10 11 12 13 14 15 16 17 18 19 20 21 22 23 24 25 2…" at bounding box center [309, 184] width 17 height 15
select select "30"
click at [301, 177] on select "00 01 02 03 04 05 06 07 08 09 10 11 12 13 14 15 16 17 18 19 20 21 22 23 24 25 2…" at bounding box center [309, 184] width 17 height 15
type input "06:30"
click at [390, 163] on input "12:35" at bounding box center [427, 164] width 120 height 15
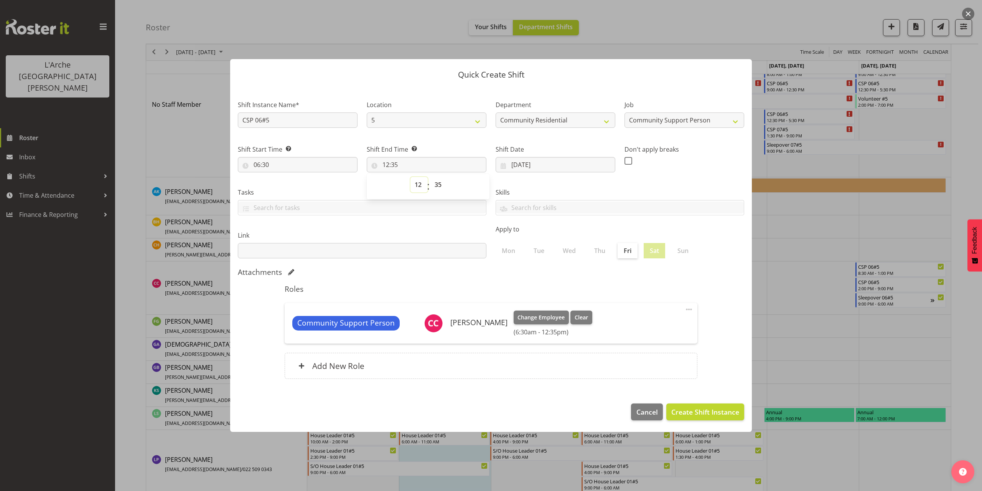
click at [420, 184] on select "00 01 02 03 04 05 06 07 08 09 10 11 12 13 14 15 16 17 18 19 20 21 22 23" at bounding box center [418, 184] width 17 height 15
select select "21"
click at [410, 177] on select "00 01 02 03 04 05 06 07 08 09 10 11 12 13 14 15 16 17 18 19 20 21 22 23" at bounding box center [418, 184] width 17 height 15
type input "21:35"
click at [440, 186] on select "00 01 02 03 04 05 06 07 08 09 10 11 12 13 14 15 16 17 18 19 20 21 22 23 24 25 2…" at bounding box center [438, 184] width 17 height 15
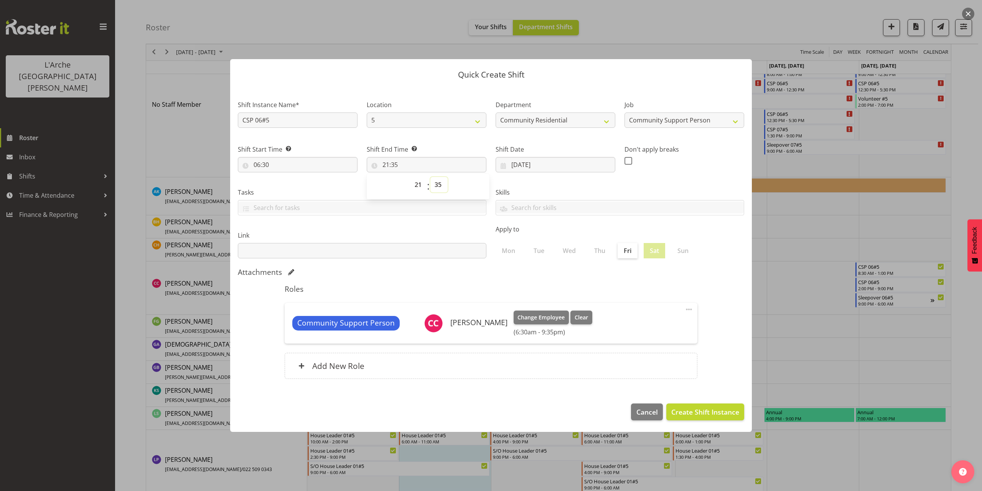
select select "0"
click at [430, 177] on select "00 01 02 03 04 05 06 07 08 09 10 11 12 13 14 15 16 17 18 19 20 21 22 23 24 25 2…" at bounding box center [438, 184] width 17 height 15
type input "21:00"
click at [723, 409] on span "Create Shift Instance" at bounding box center [705, 412] width 68 height 10
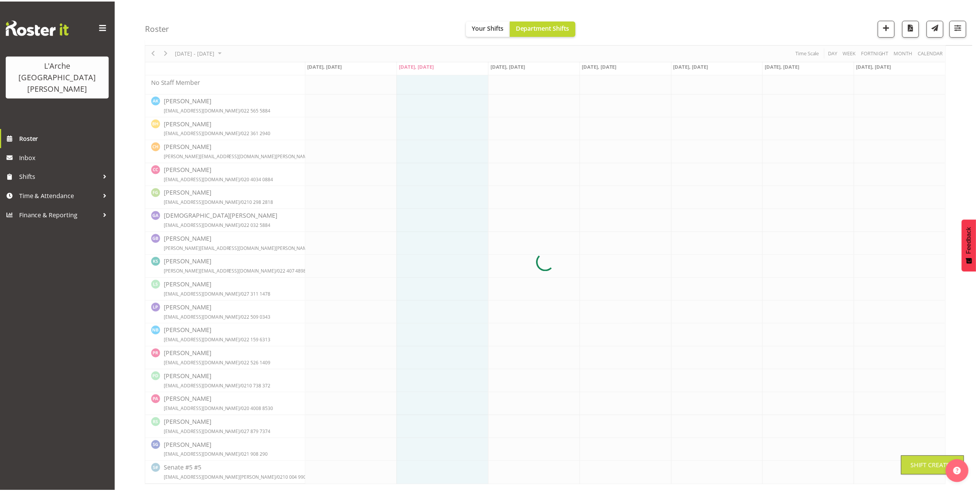
scroll to position [38, 0]
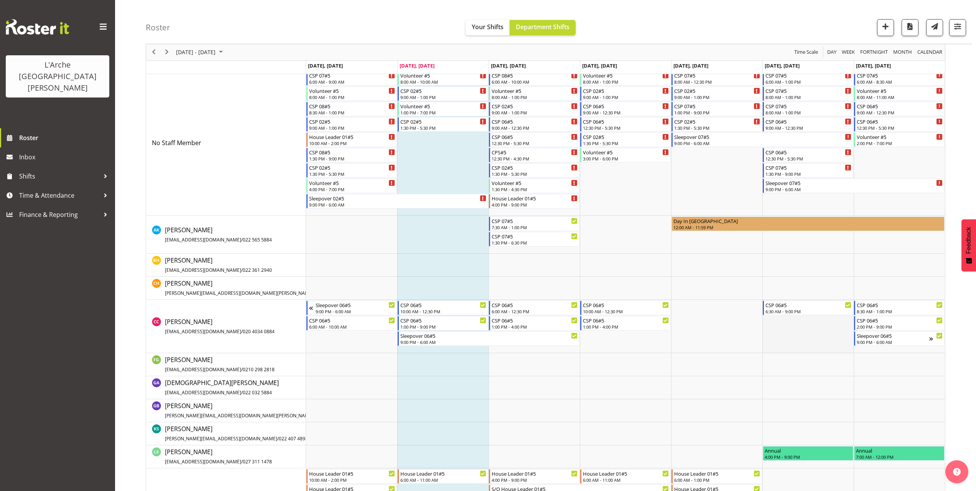
click at [779, 318] on td "Timeline Week of September 30, 2025" at bounding box center [807, 326] width 91 height 53
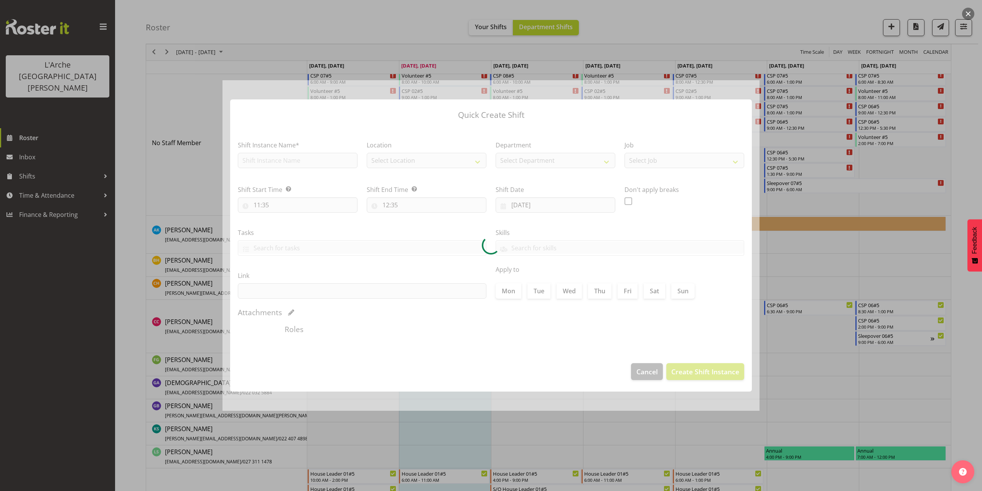
type input "[DATE]"
checkbox input "true"
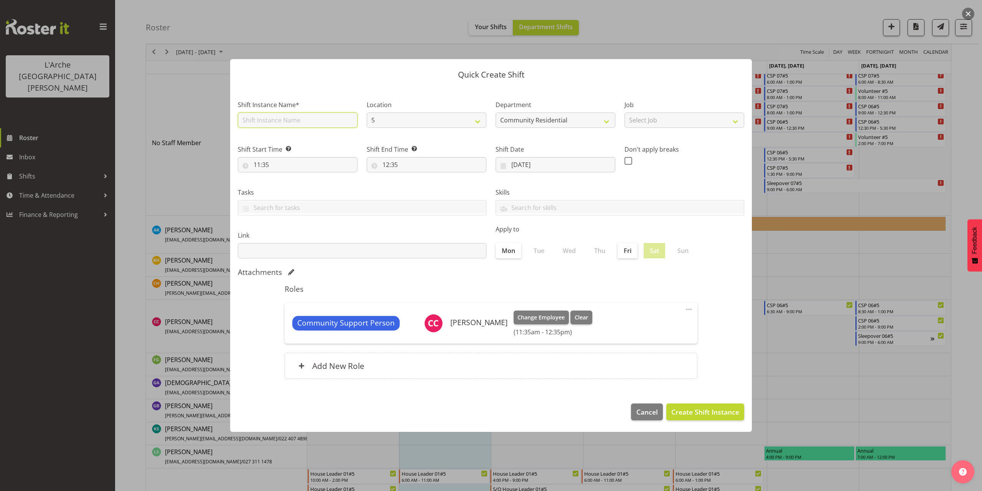
click at [273, 120] on input "text" at bounding box center [298, 119] width 120 height 15
type input "Sleepover 06#5"
click at [641, 123] on select "Select Job Accounts Admin Art Coordinator Community Leader Community Support Pe…" at bounding box center [684, 119] width 120 height 15
select select "2"
click at [624, 112] on select "Select Job Accounts Admin Art Coordinator Community Leader Community Support Pe…" at bounding box center [684, 119] width 120 height 15
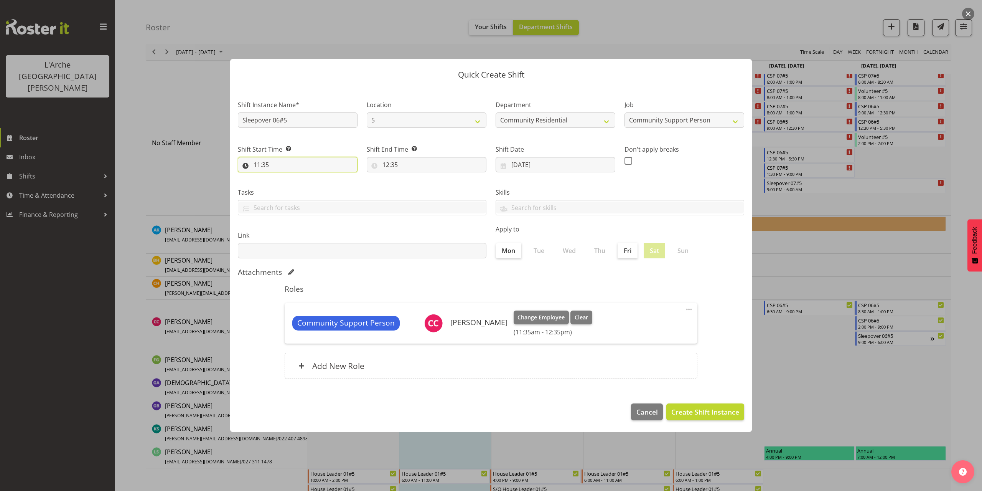
click at [267, 164] on input "11:35" at bounding box center [298, 164] width 120 height 15
click at [290, 187] on select "00 01 02 03 04 05 06 07 08 09 10 11 12 13 14 15 16 17 18 19 20 21 22 23" at bounding box center [290, 184] width 17 height 15
select select "21"
click at [282, 177] on select "00 01 02 03 04 05 06 07 08 09 10 11 12 13 14 15 16 17 18 19 20 21 22 23" at bounding box center [290, 184] width 17 height 15
type input "21:35"
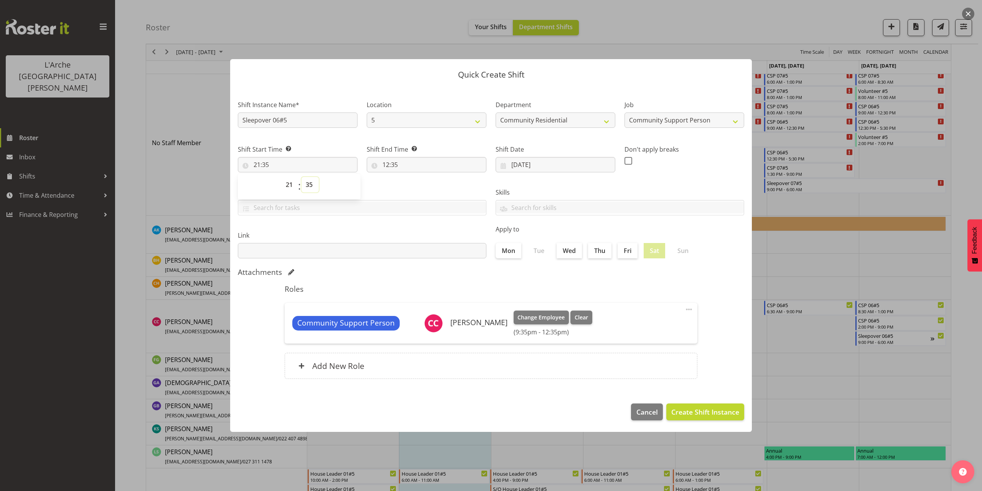
click at [311, 184] on select "00 01 02 03 04 05 06 07 08 09 10 11 12 13 14 15 16 17 18 19 20 21 22 23 24 25 2…" at bounding box center [309, 184] width 17 height 15
select select "0"
click at [301, 177] on select "00 01 02 03 04 05 06 07 08 09 10 11 12 13 14 15 16 17 18 19 20 21 22 23 24 25 2…" at bounding box center [309, 184] width 17 height 15
type input "21:00"
click at [392, 165] on input "12:35" at bounding box center [427, 164] width 120 height 15
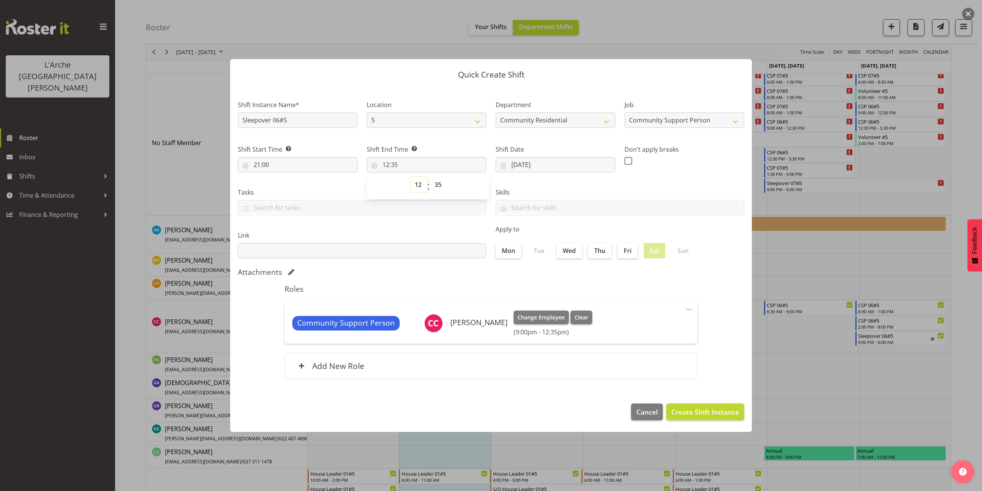
click at [418, 185] on select "00 01 02 03 04 05 06 07 08 09 10 11 12 13 14 15 16 17 18 19 20 21 22 23" at bounding box center [418, 184] width 17 height 15
select select "6"
click at [410, 177] on select "00 01 02 03 04 05 06 07 08 09 10 11 12 13 14 15 16 17 18 19 20 21 22 23" at bounding box center [418, 184] width 17 height 15
type input "06:35"
click at [440, 185] on select "00 01 02 03 04 05 06 07 08 09 10 11 12 13 14 15 16 17 18 19 20 21 22 23 24 25 2…" at bounding box center [438, 184] width 17 height 15
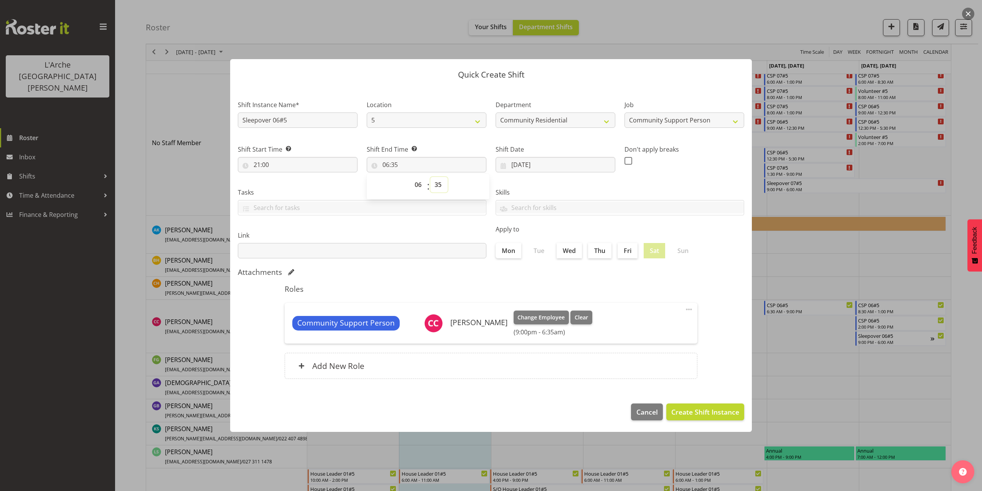
select select "0"
click at [430, 177] on select "00 01 02 03 04 05 06 07 08 09 10 11 12 13 14 15 16 17 18 19 20 21 22 23 24 25 2…" at bounding box center [438, 184] width 17 height 15
type input "06:00"
click at [711, 416] on span "Create Shift Instance" at bounding box center [705, 412] width 68 height 10
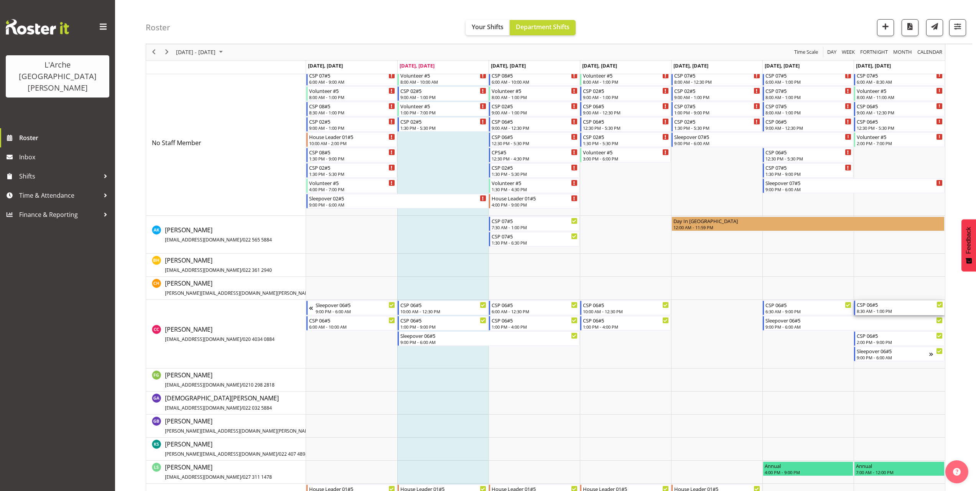
click at [867, 309] on div "8:30 AM - 1:00 PM" at bounding box center [900, 311] width 86 height 6
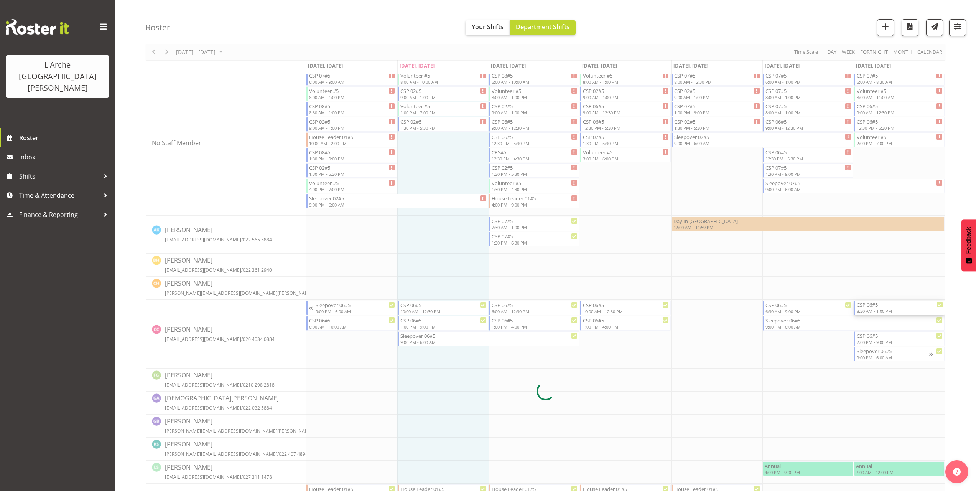
select select
select select "9"
select select "2025"
select select "8"
select select "30"
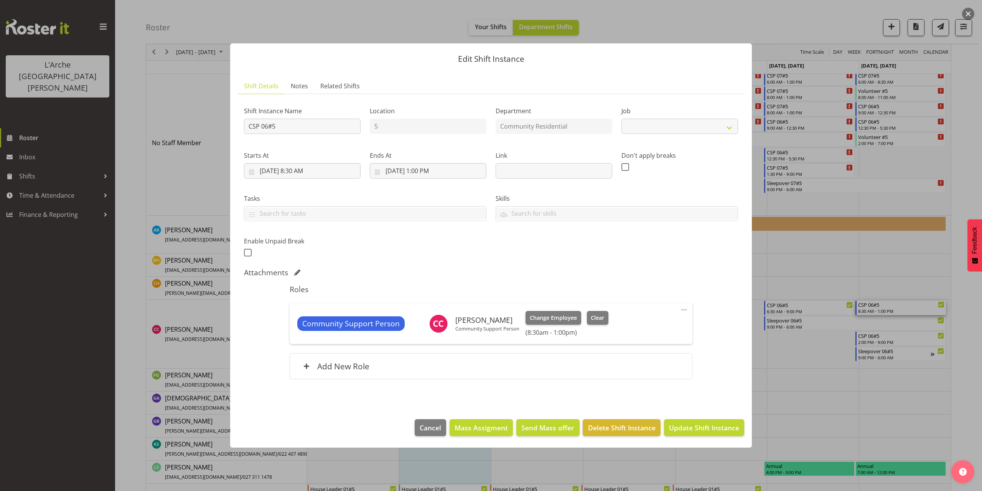
select select "2"
click at [301, 171] on input "[DATE] 8:30 AM" at bounding box center [302, 170] width 117 height 15
click at [303, 334] on select "00 01 02 03 04 05 06 07 08 09 10 11 12 13 14 15 16 17 18 19 20 21 22 23" at bounding box center [302, 333] width 17 height 15
select select "6"
click at [294, 326] on select "00 01 02 03 04 05 06 07 08 09 10 11 12 13 14 15 16 17 18 19 20 21 22 23" at bounding box center [302, 333] width 17 height 15
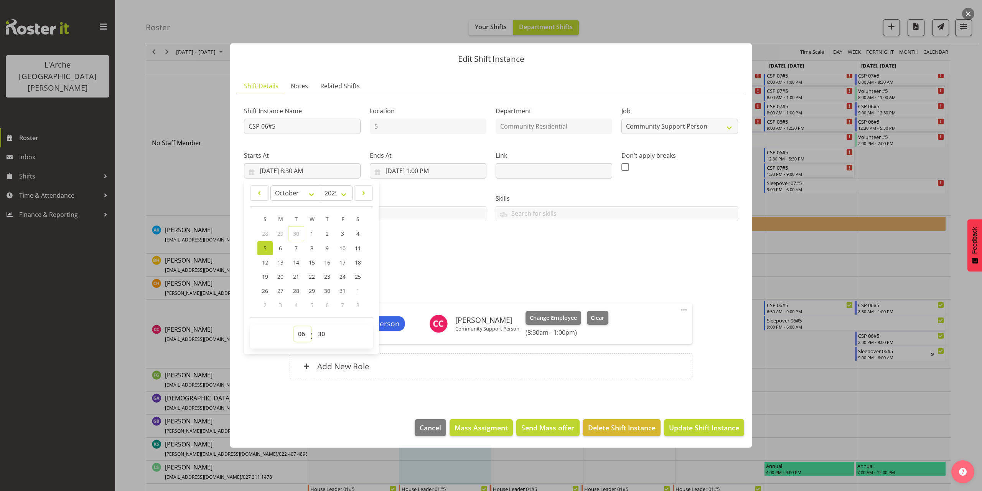
type input "[DATE] 6:30 AM"
click at [324, 336] on select "00 01 02 03 04 05 06 07 08 09 10 11 12 13 14 15 16 17 18 19 20 21 22 23 24 25 2…" at bounding box center [322, 333] width 17 height 15
select select "0"
click at [314, 326] on select "00 01 02 03 04 05 06 07 08 09 10 11 12 13 14 15 16 17 18 19 20 21 22 23 24 25 2…" at bounding box center [322, 333] width 17 height 15
type input "[DATE] 6:00 AM"
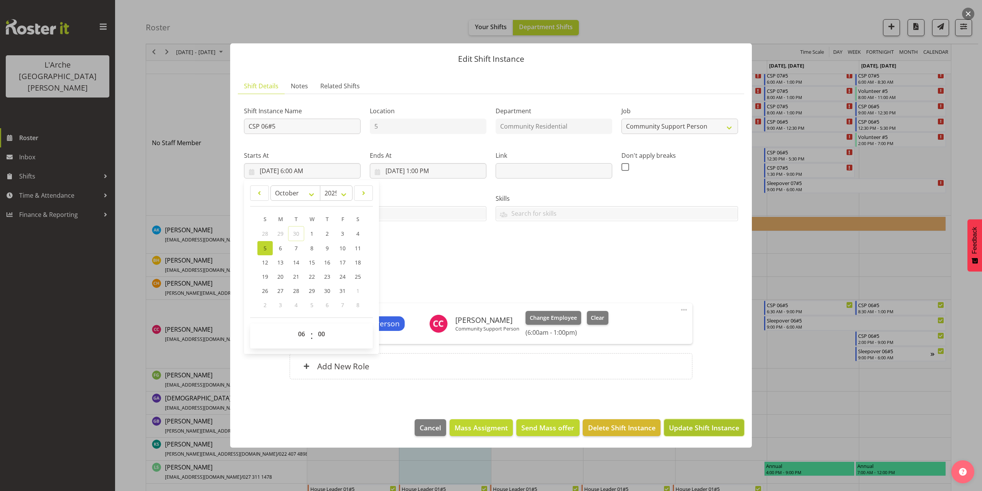
click at [709, 426] on span "Update Shift Instance" at bounding box center [704, 427] width 70 height 10
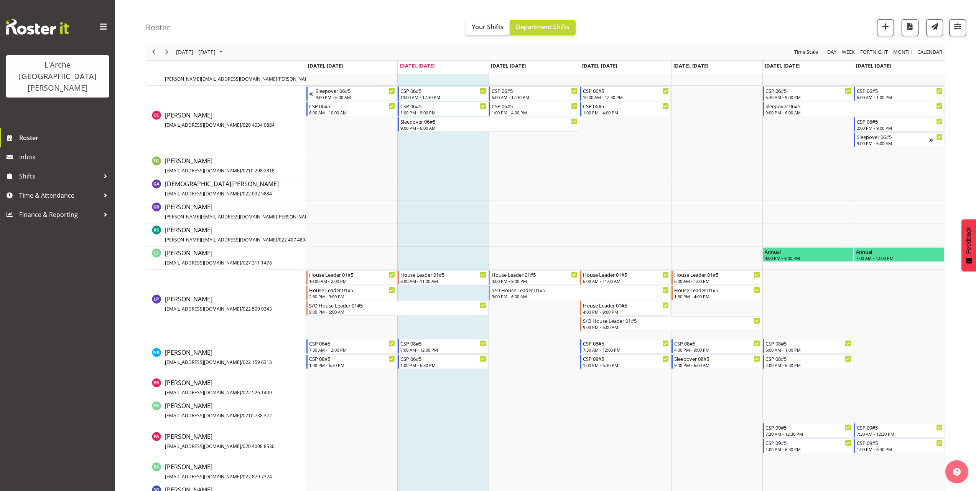
scroll to position [258, 0]
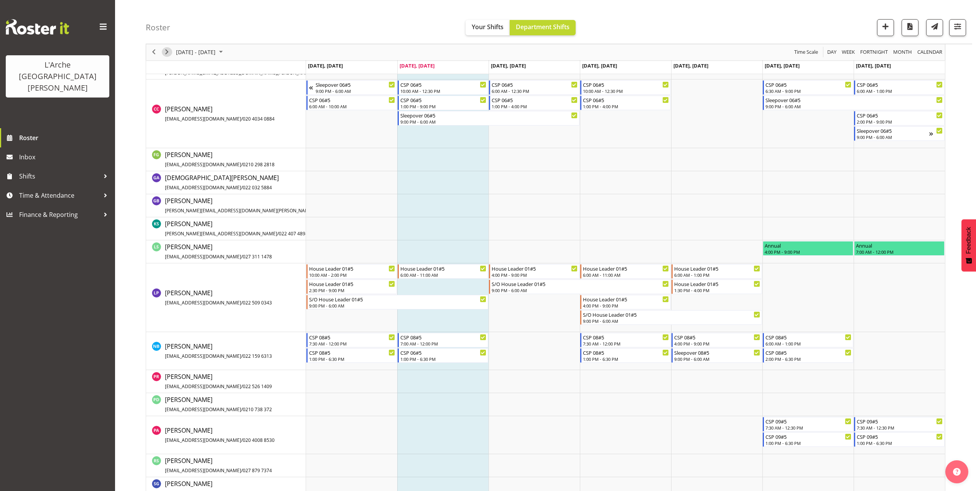
click at [168, 56] on span "Next" at bounding box center [166, 53] width 9 height 10
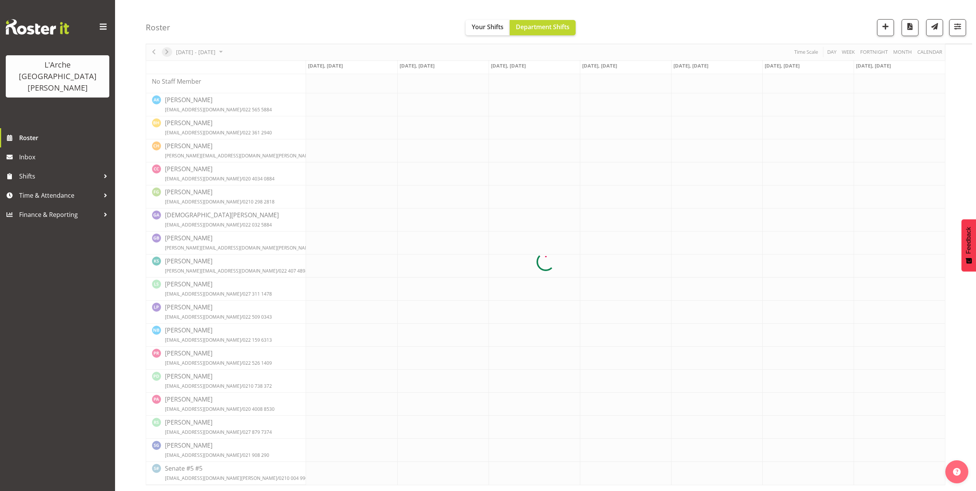
scroll to position [0, 0]
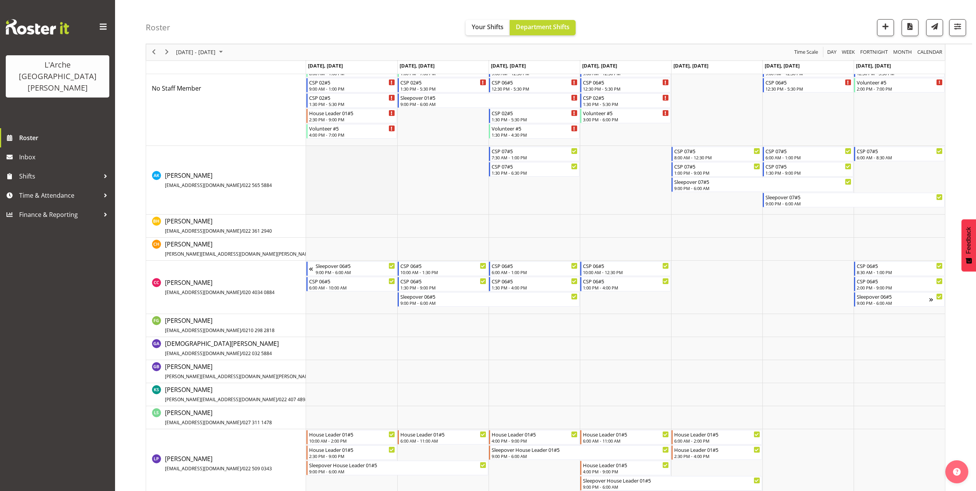
scroll to position [38, 0]
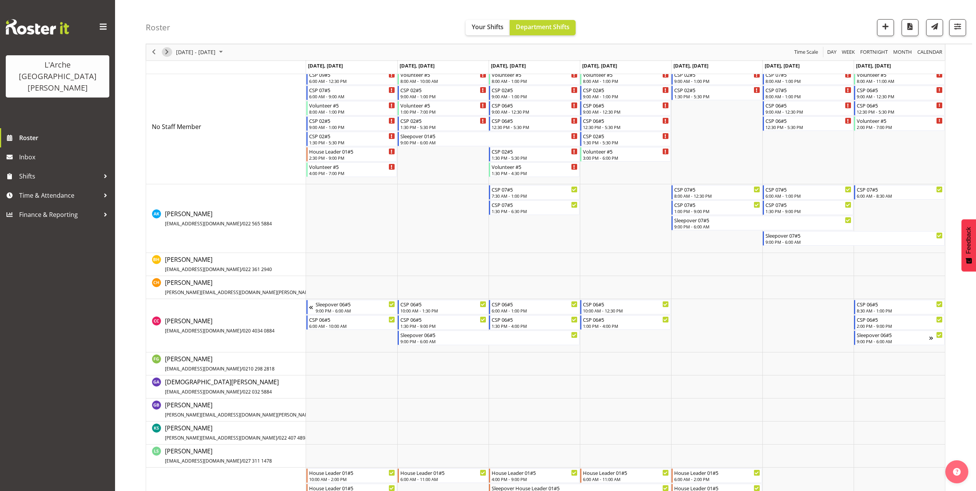
click at [168, 54] on span "Next" at bounding box center [166, 53] width 9 height 10
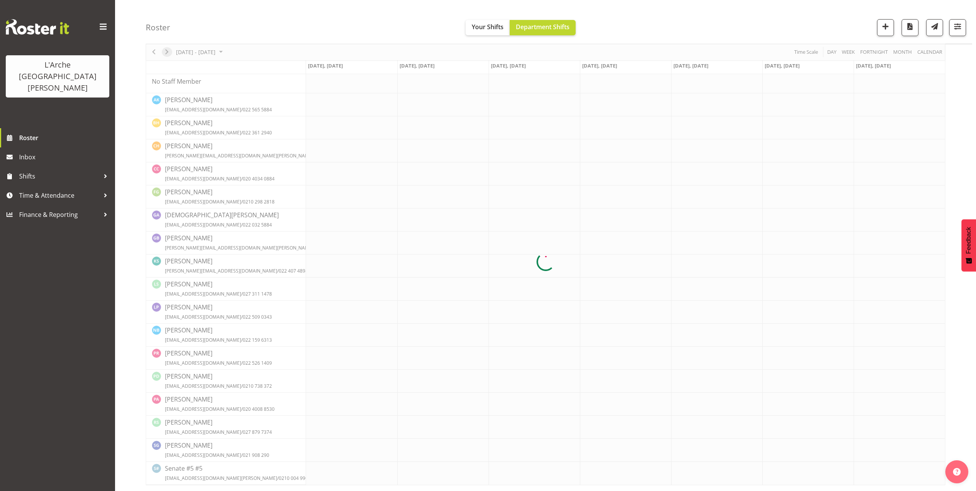
scroll to position [0, 0]
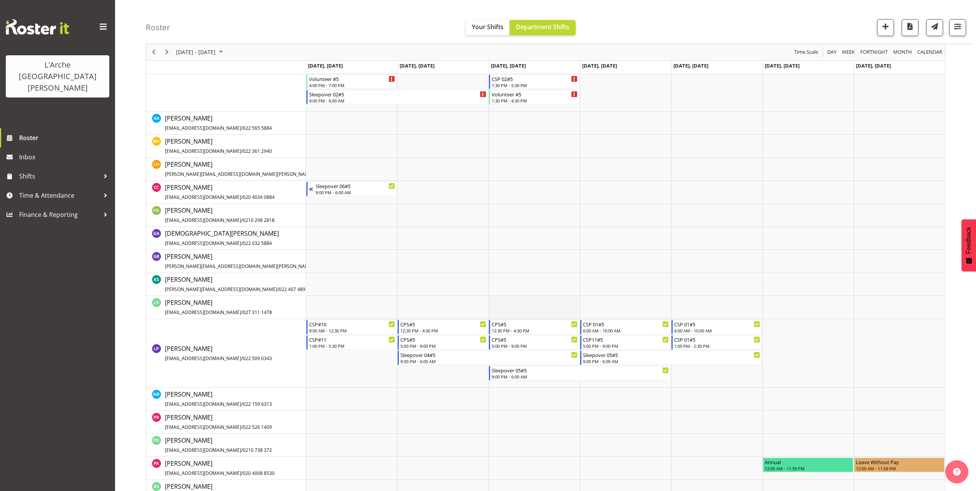
scroll to position [114, 0]
